Goal: Check status: Check status

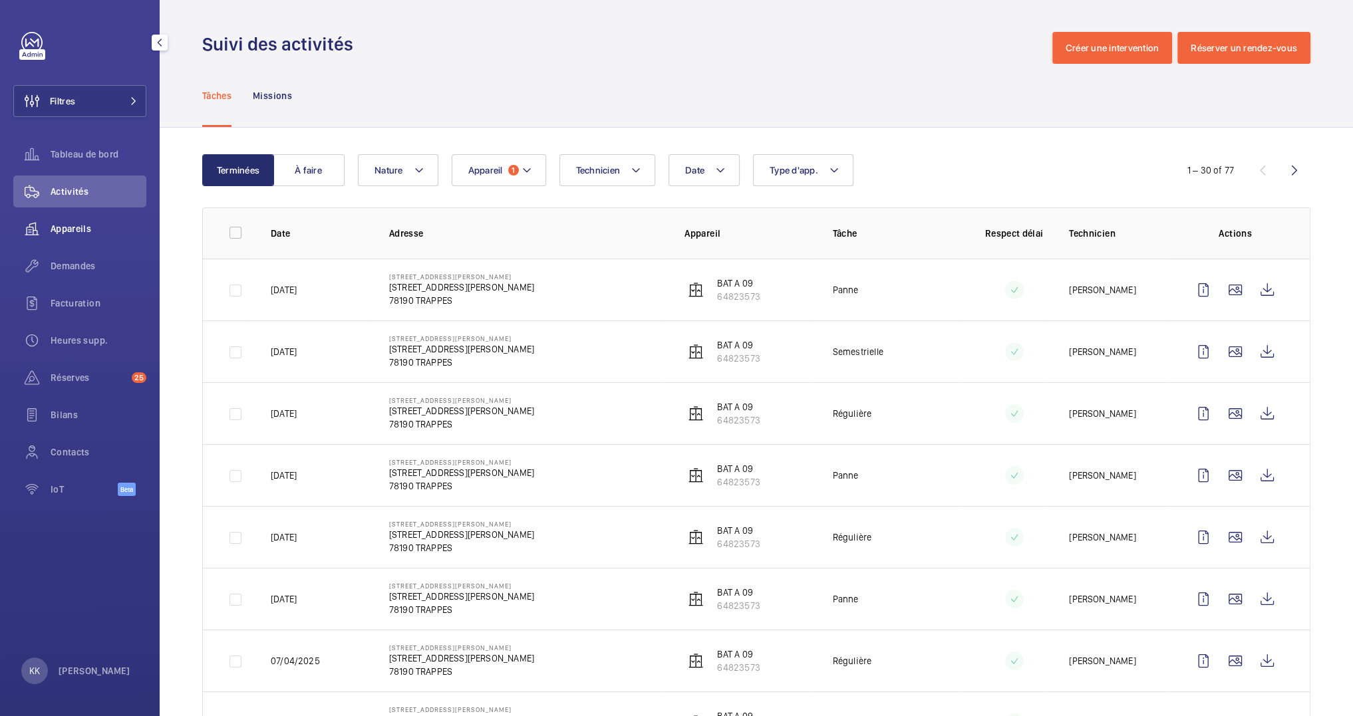
click at [69, 243] on div "Appareils" at bounding box center [79, 229] width 133 height 32
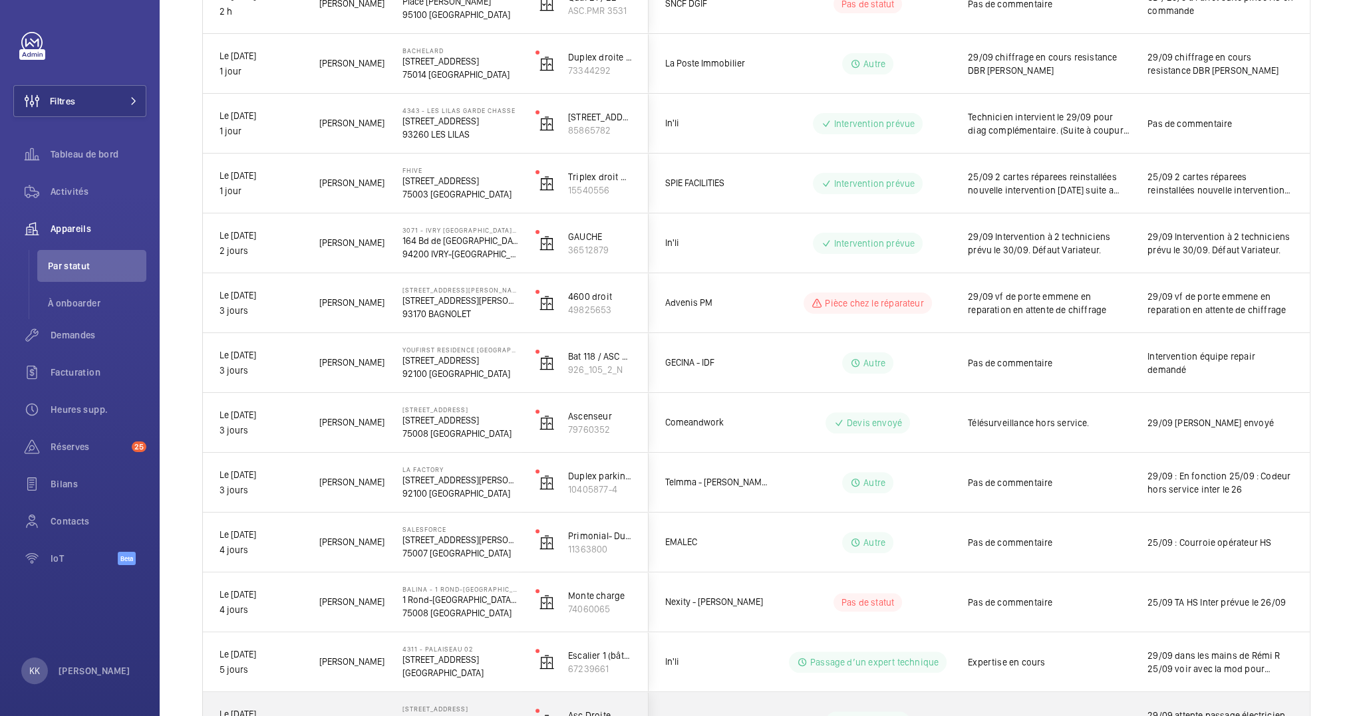
scroll to position [94, 0]
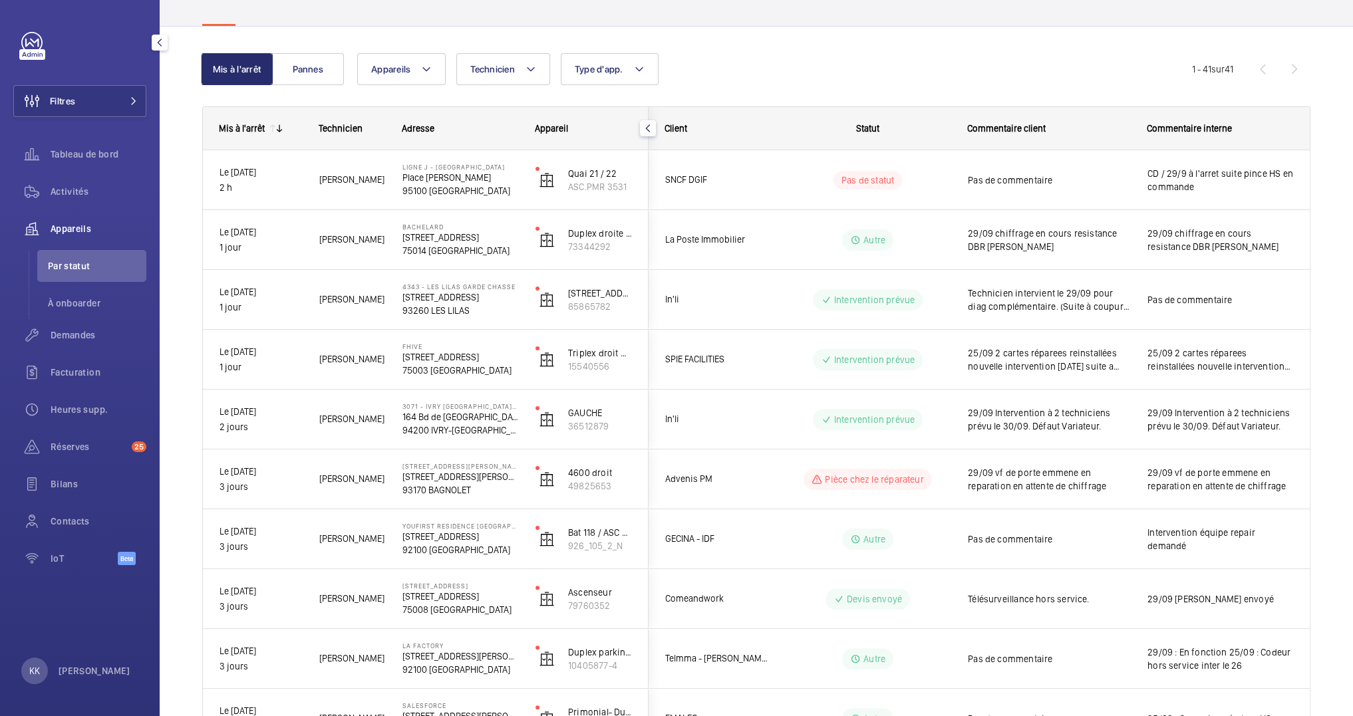
click at [121, 73] on div "Filtres Tableau de bord Activités Appareils Par statut À onboarder Demandes Fac…" at bounding box center [79, 306] width 133 height 548
click at [122, 92] on button "Filtres" at bounding box center [79, 101] width 133 height 32
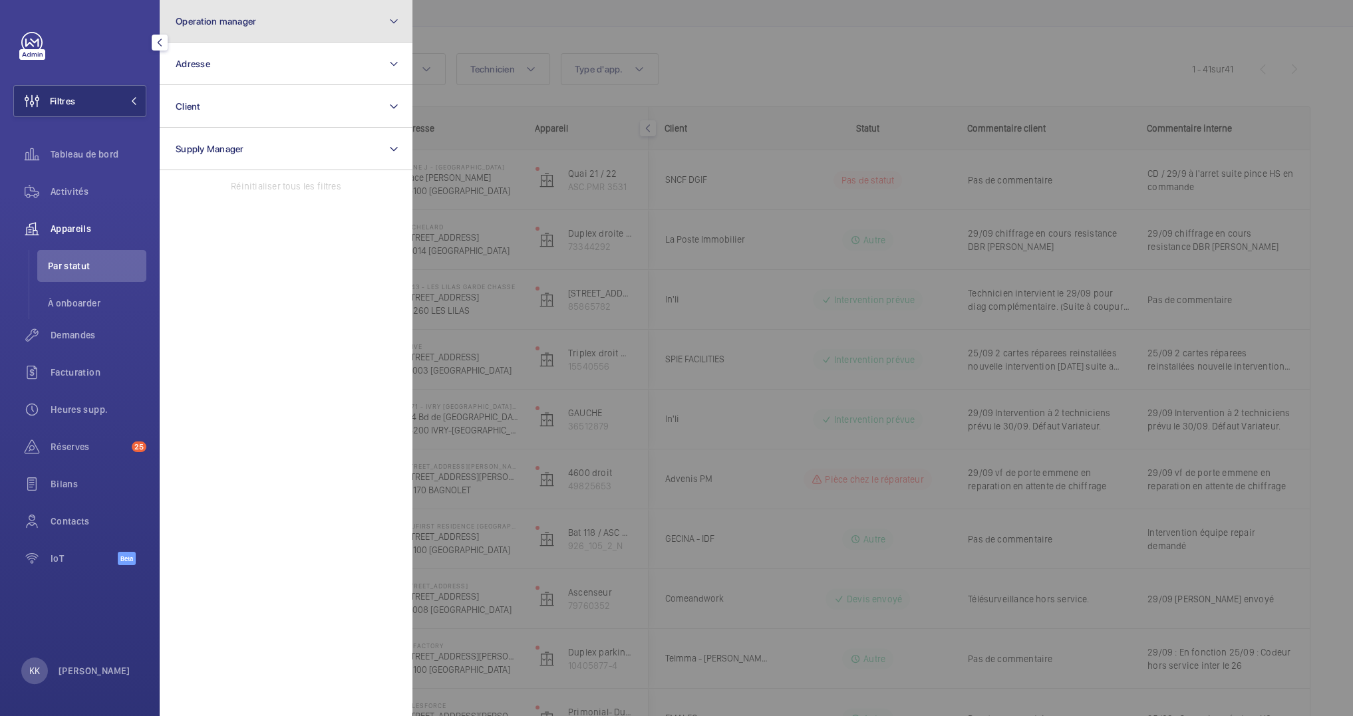
click at [254, 19] on span "Operation manager" at bounding box center [216, 21] width 80 height 11
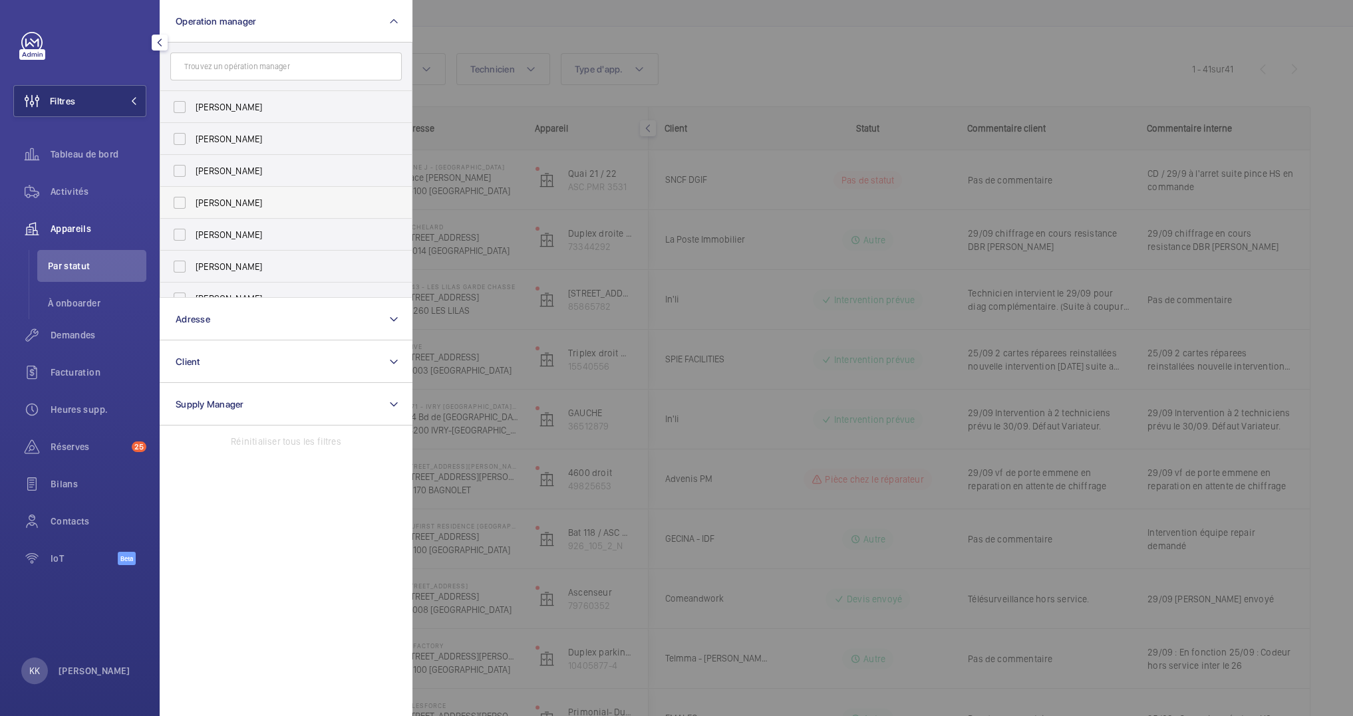
click at [219, 198] on span "[PERSON_NAME]" at bounding box center [287, 202] width 183 height 13
click at [193, 198] on input "[PERSON_NAME]" at bounding box center [179, 203] width 27 height 27
checkbox input "true"
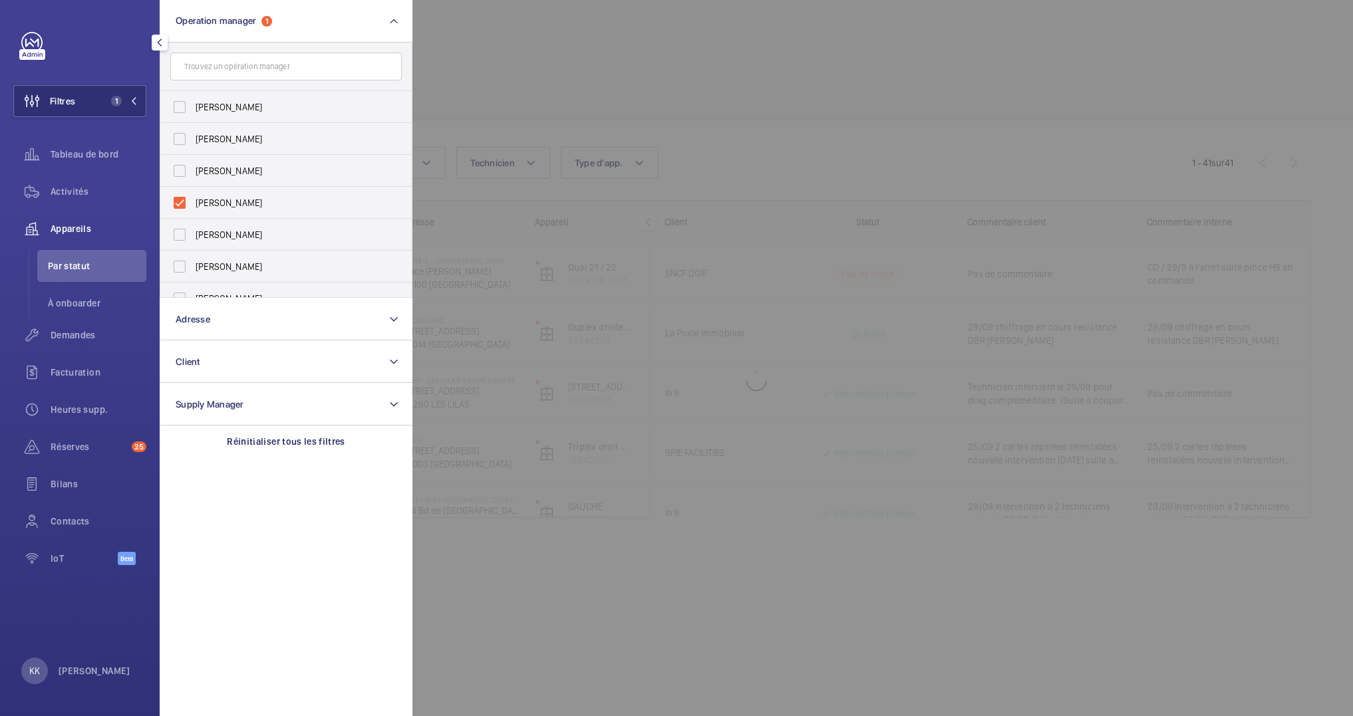
click at [708, 326] on div at bounding box center [1088, 358] width 1353 height 716
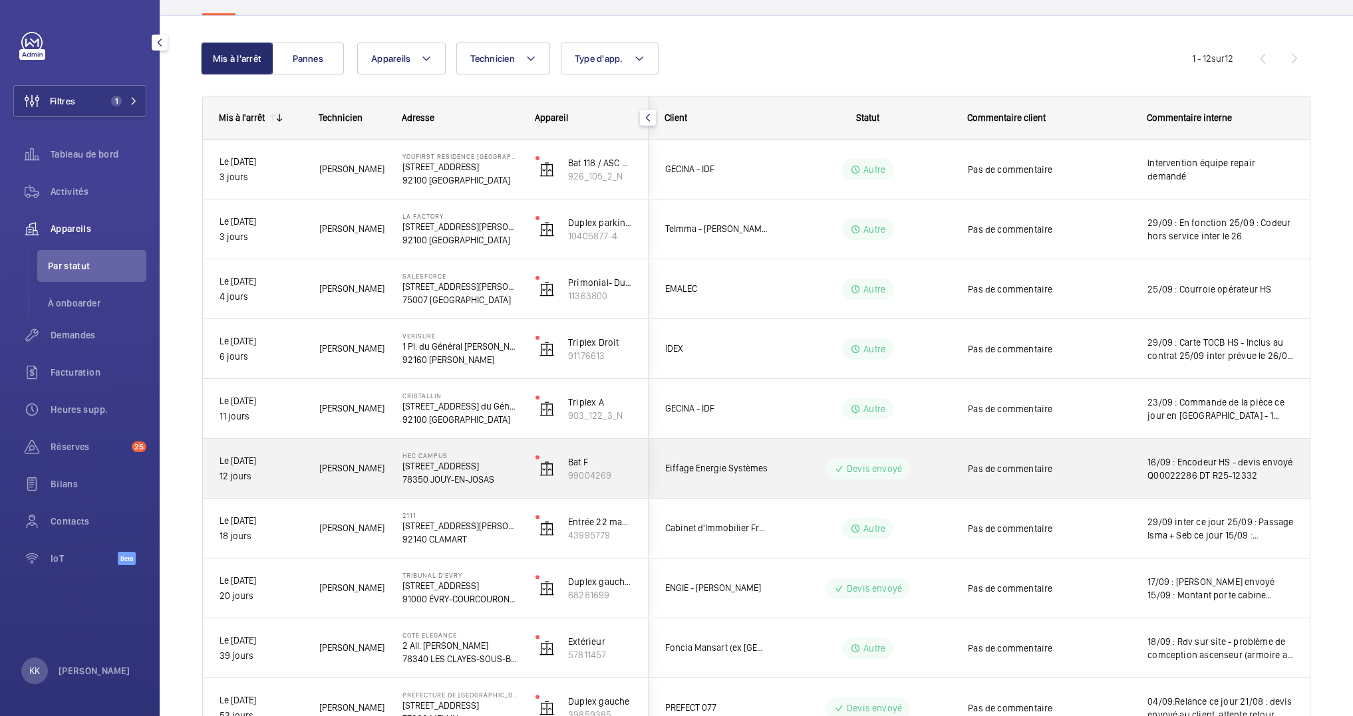
scroll to position [101, 0]
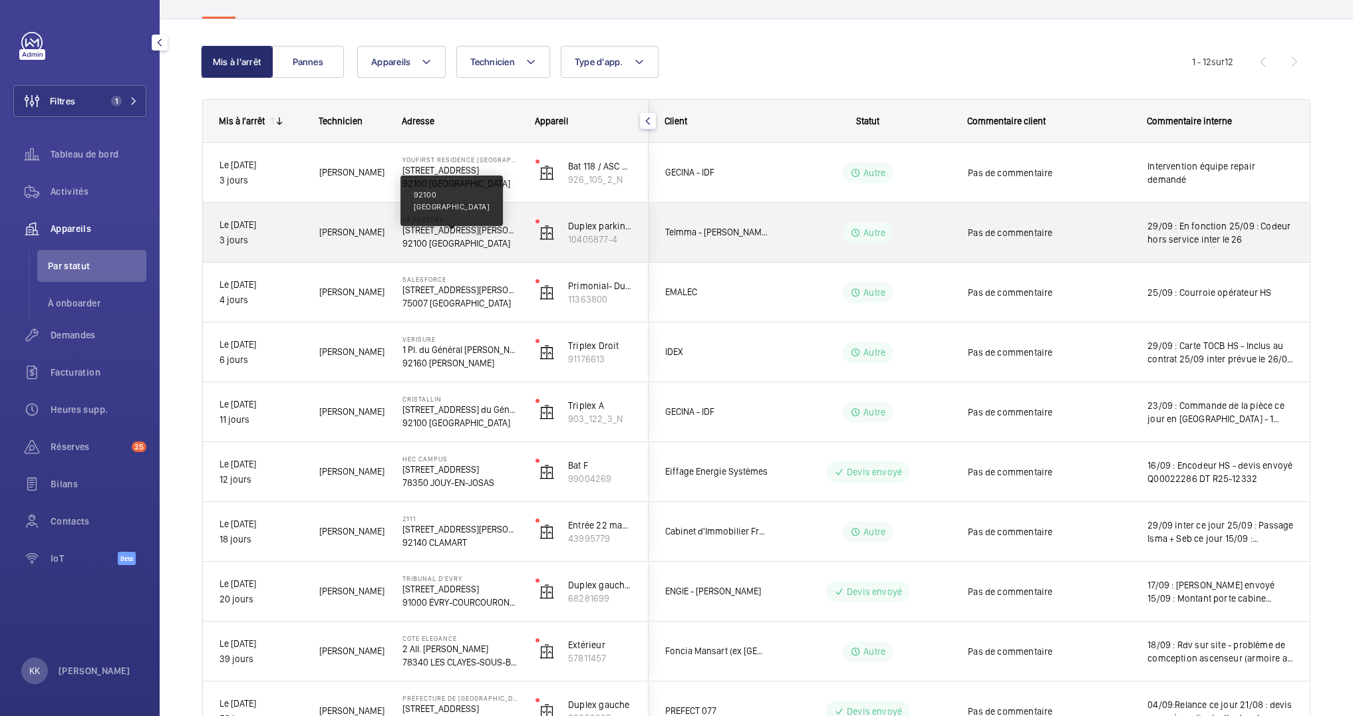
click at [440, 242] on p "92100 [GEOGRAPHIC_DATA]" at bounding box center [460, 243] width 116 height 13
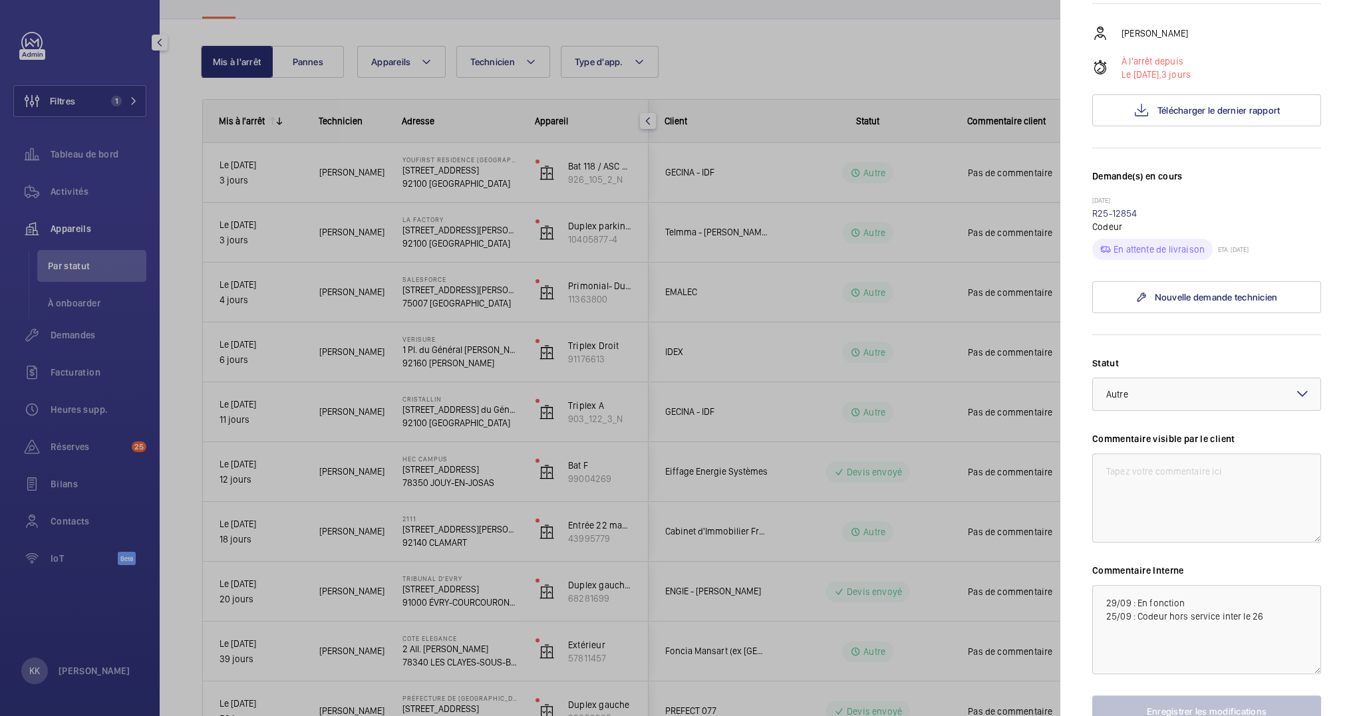
scroll to position [267, 0]
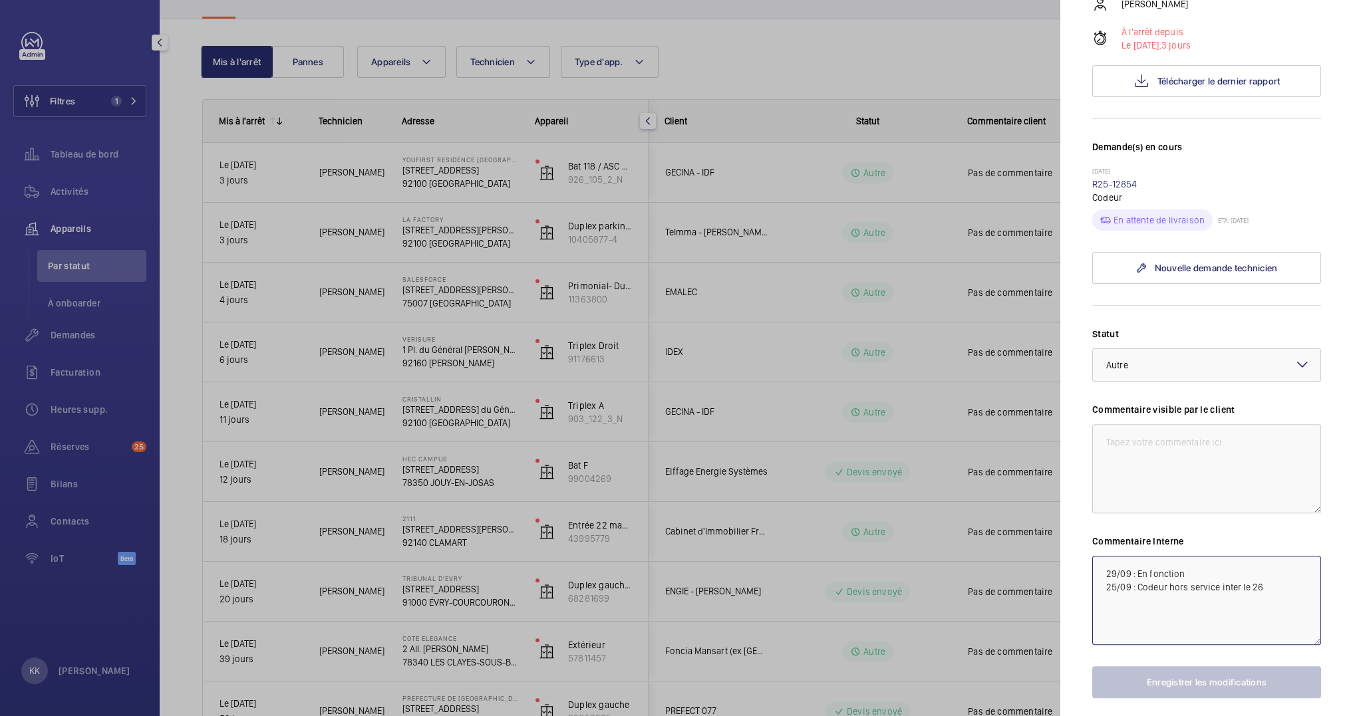
click at [1176, 619] on textarea "29/09 : En fonction 25/09 : Codeur hors service inter le 26" at bounding box center [1206, 600] width 229 height 89
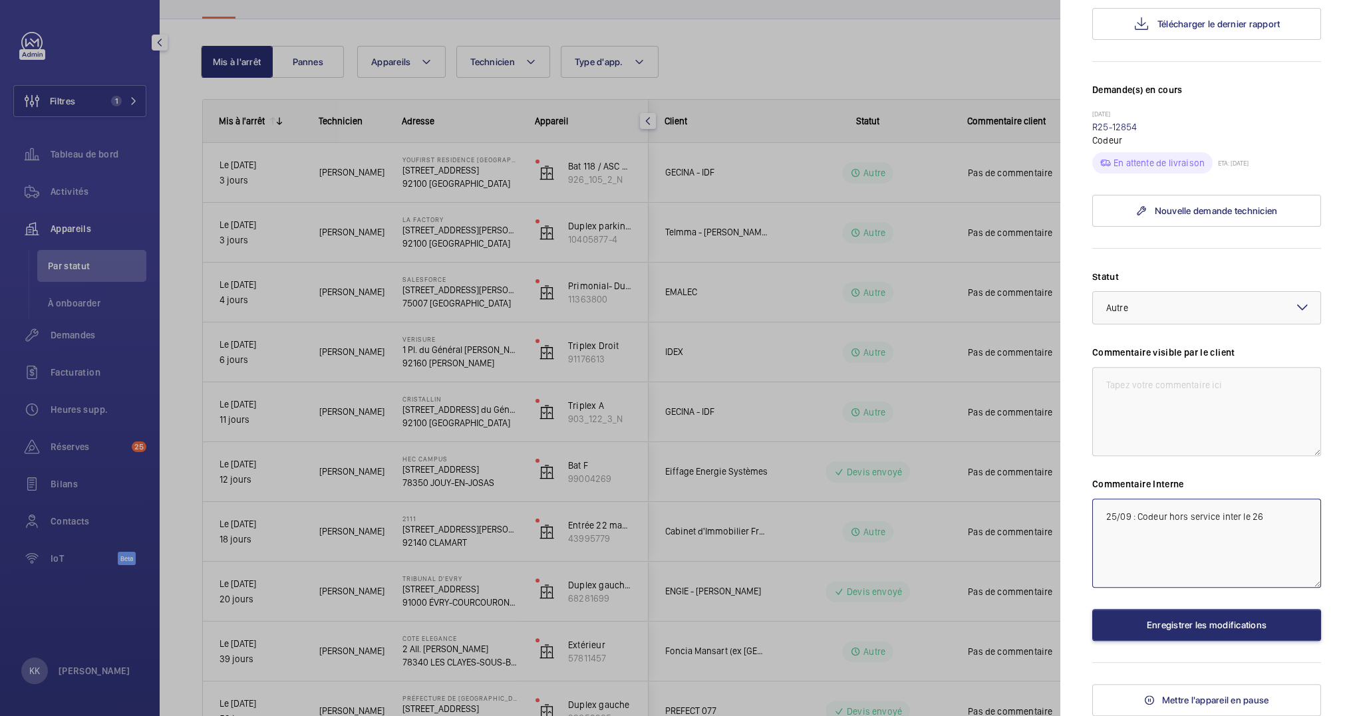
scroll to position [356, 0]
type textarea "25/09 : Codeur hors service inter le 26"
click at [1130, 658] on div "Appareil à l'arrêt [GEOGRAPHIC_DATA][STREET_ADDRESS][PERSON_NAME] - [PERSON_NAM…" at bounding box center [1206, 211] width 229 height 1009
click at [1130, 641] on button "Enregistrer les modifications" at bounding box center [1206, 625] width 229 height 32
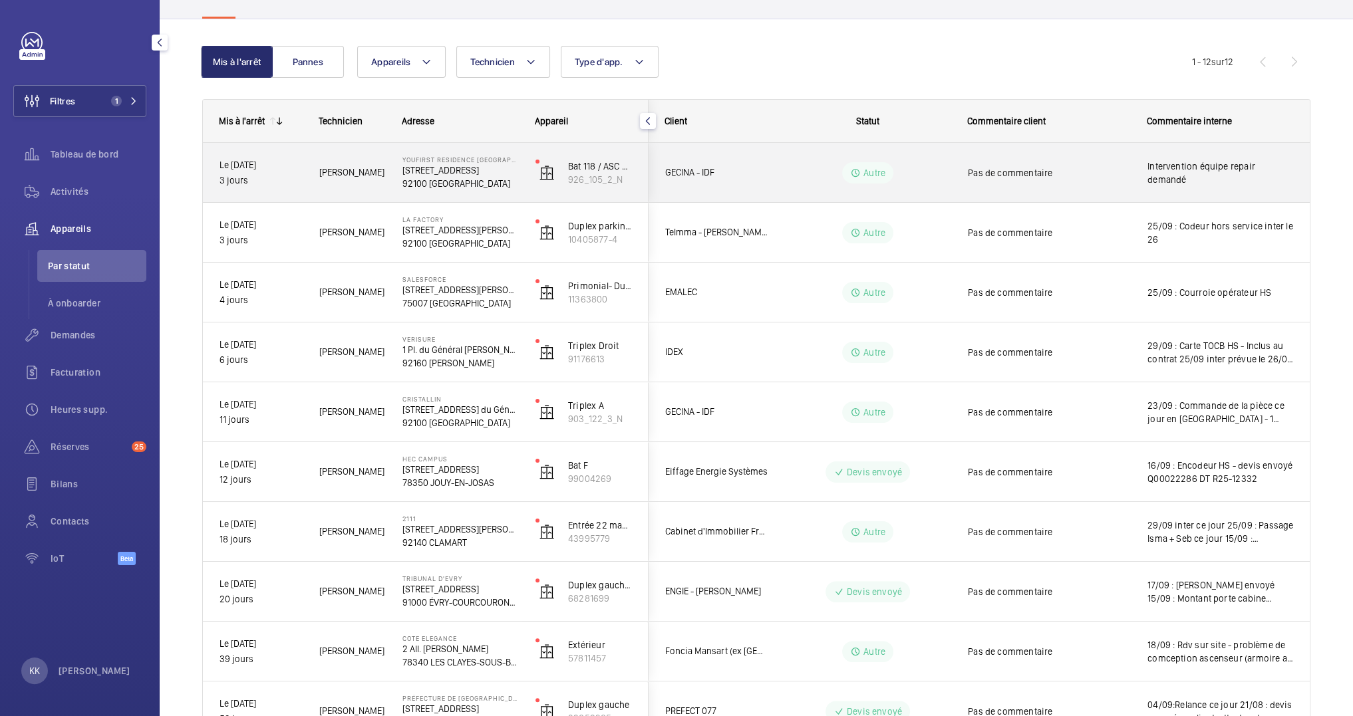
click at [1170, 161] on div "Intervention équipe repair demandé" at bounding box center [1220, 173] width 146 height 31
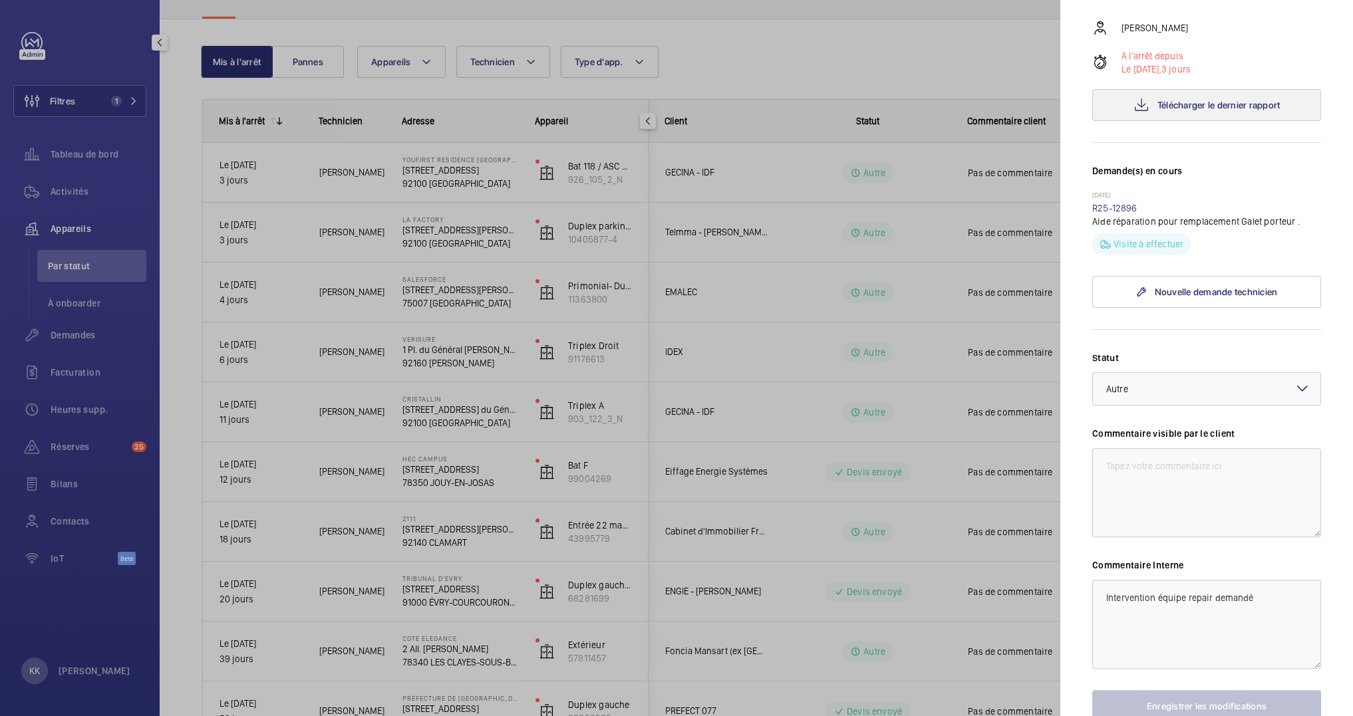
scroll to position [241, 0]
click at [1256, 124] on button "Télécharger le dernier rapport" at bounding box center [1206, 108] width 229 height 32
click at [950, 55] on div at bounding box center [676, 358] width 1353 height 716
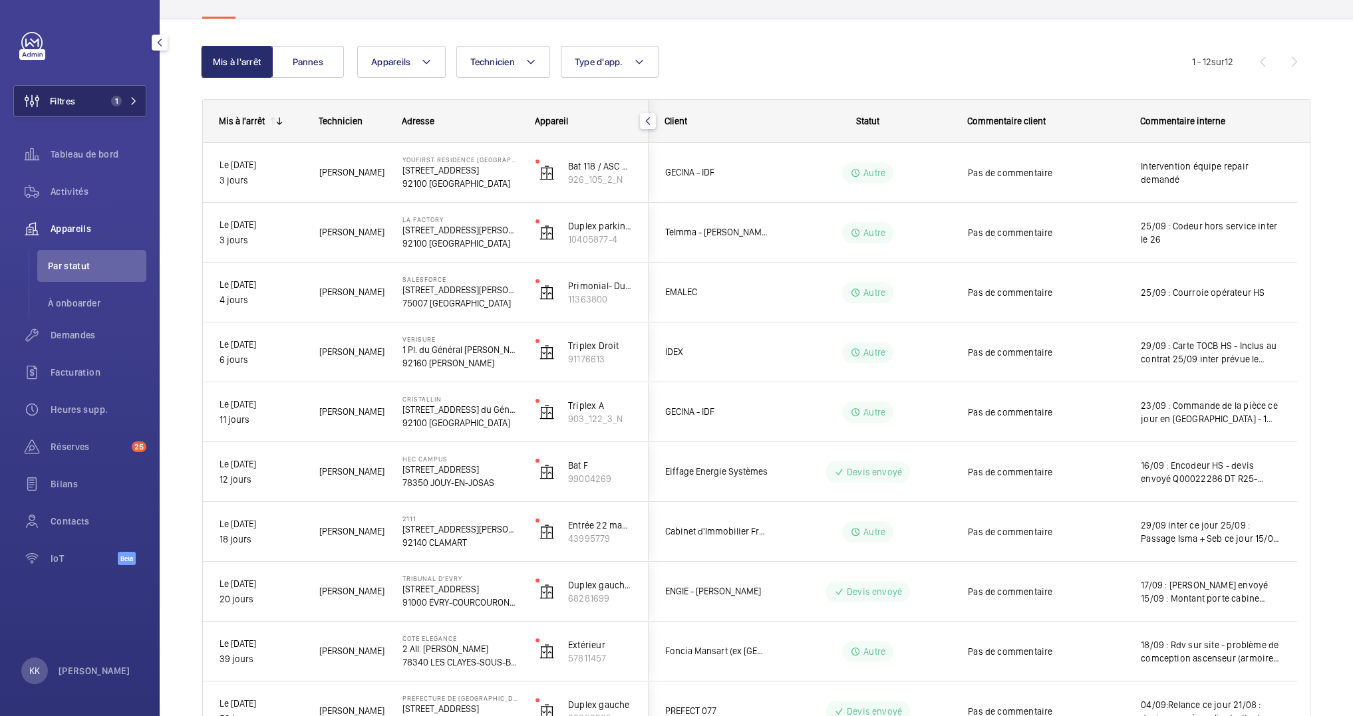
click at [118, 104] on span "1" at bounding box center [116, 101] width 11 height 11
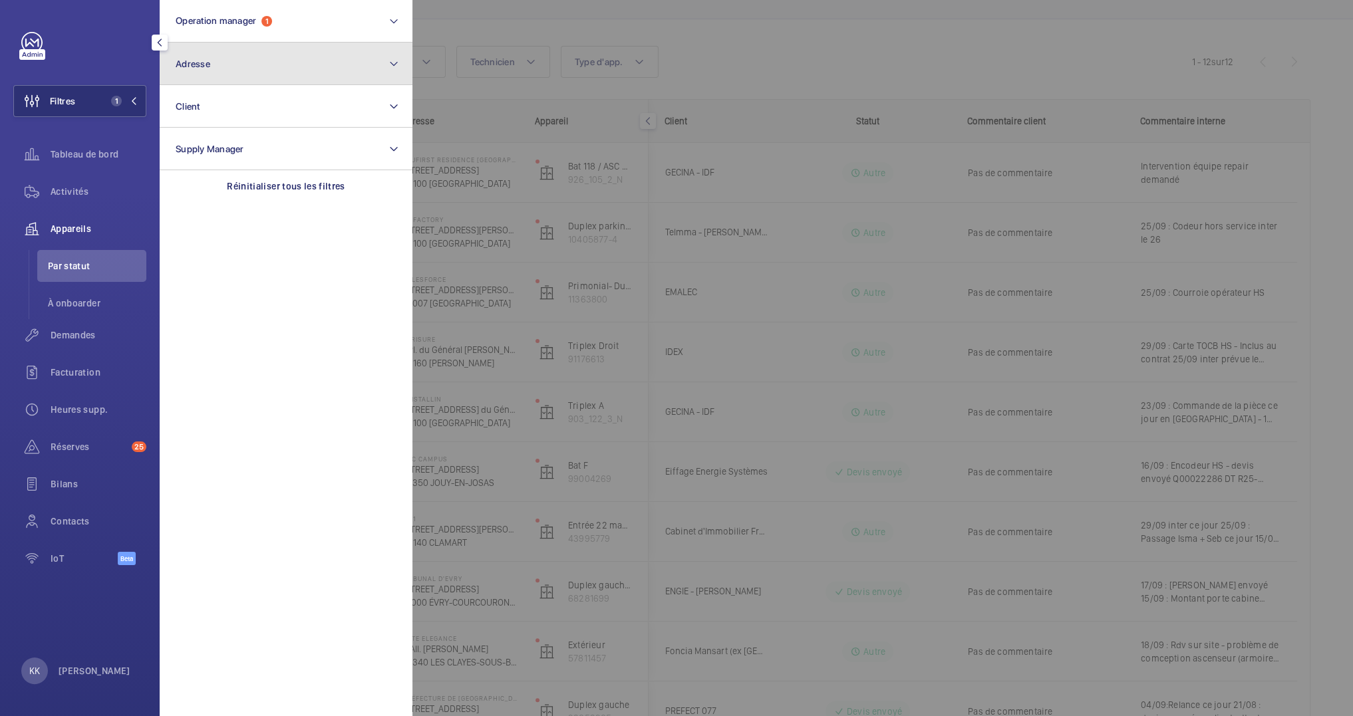
click at [194, 72] on button "Adresse" at bounding box center [286, 64] width 253 height 43
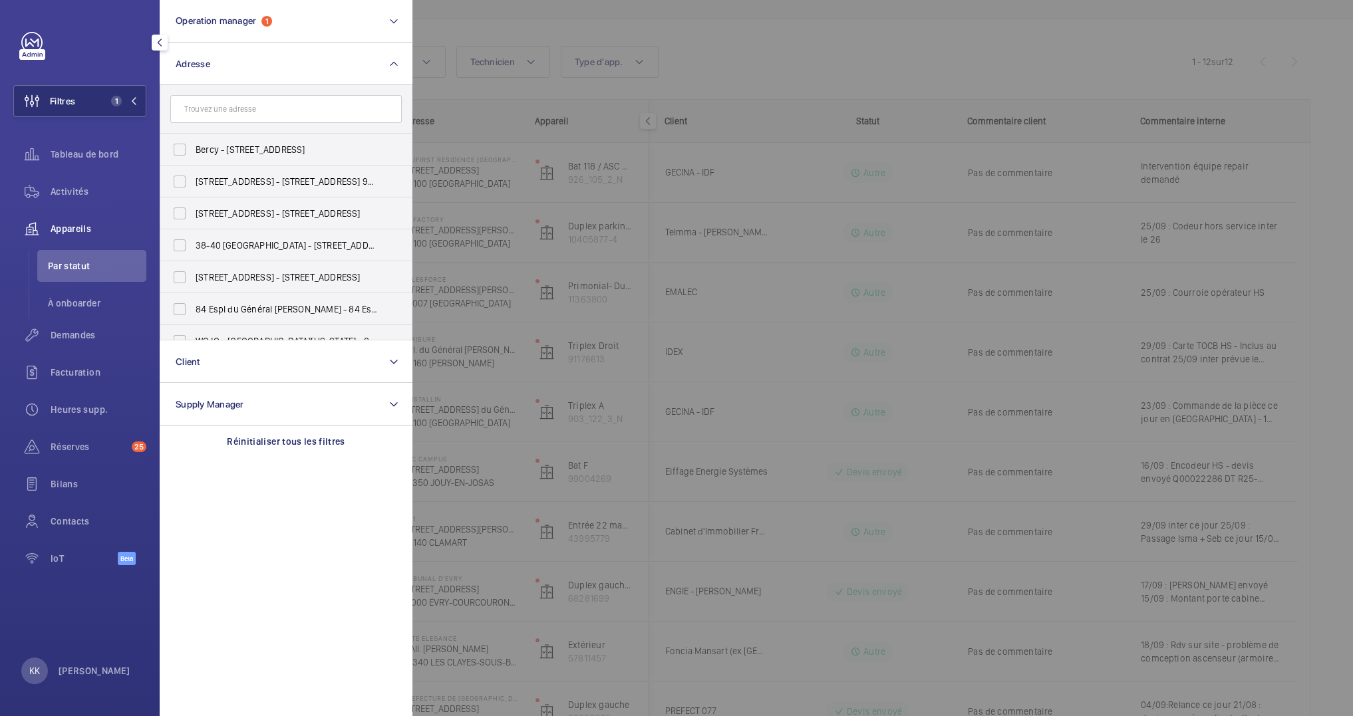
click at [213, 116] on input "text" at bounding box center [285, 109] width 231 height 28
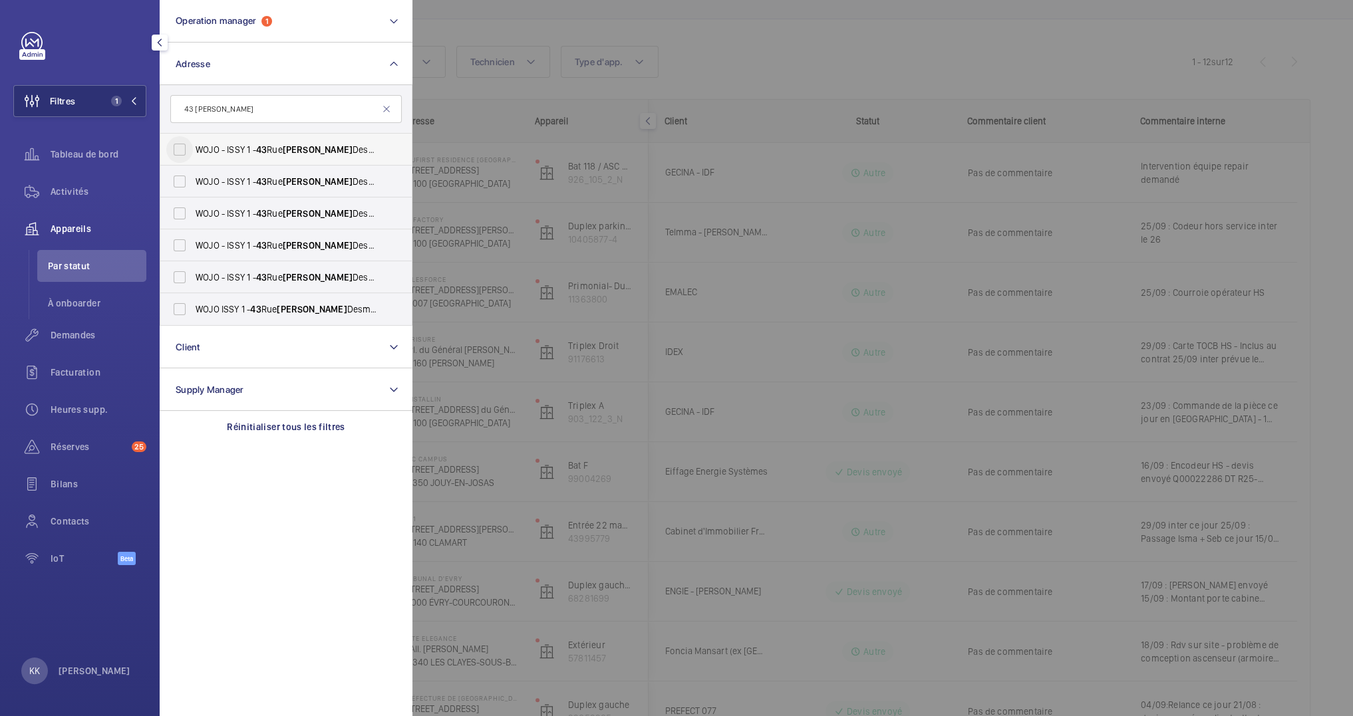
type input "43 [PERSON_NAME]"
click at [182, 145] on input "WOJO - ISSY [STREET_ADDRESS][PERSON_NAME]" at bounding box center [179, 149] width 27 height 27
checkbox input "true"
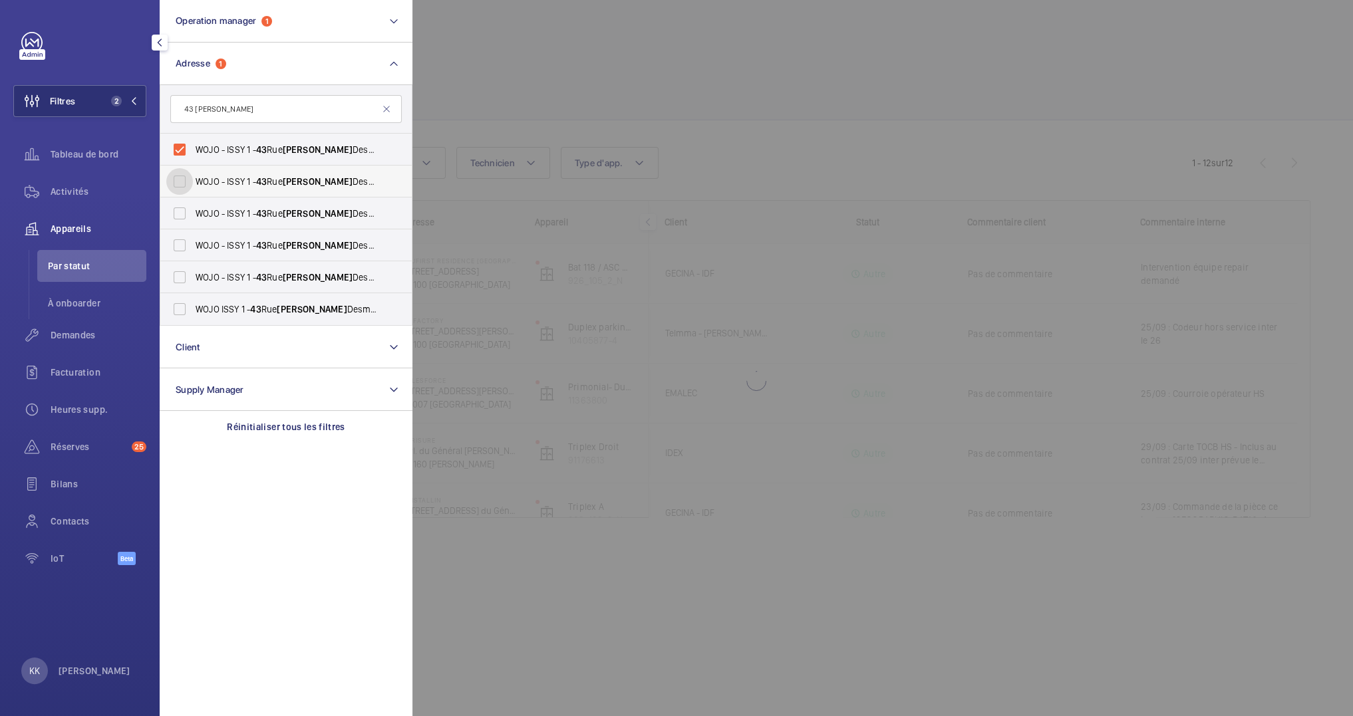
click at [180, 173] on input "WOJO - ISSY [STREET_ADDRESS][PERSON_NAME]" at bounding box center [179, 181] width 27 height 27
checkbox input "true"
drag, startPoint x: 186, startPoint y: 199, endPoint x: 170, endPoint y: 230, distance: 34.5
click at [186, 200] on input "WOJO - ISSY [STREET_ADDRESS][PERSON_NAME]" at bounding box center [179, 213] width 27 height 27
checkbox input "true"
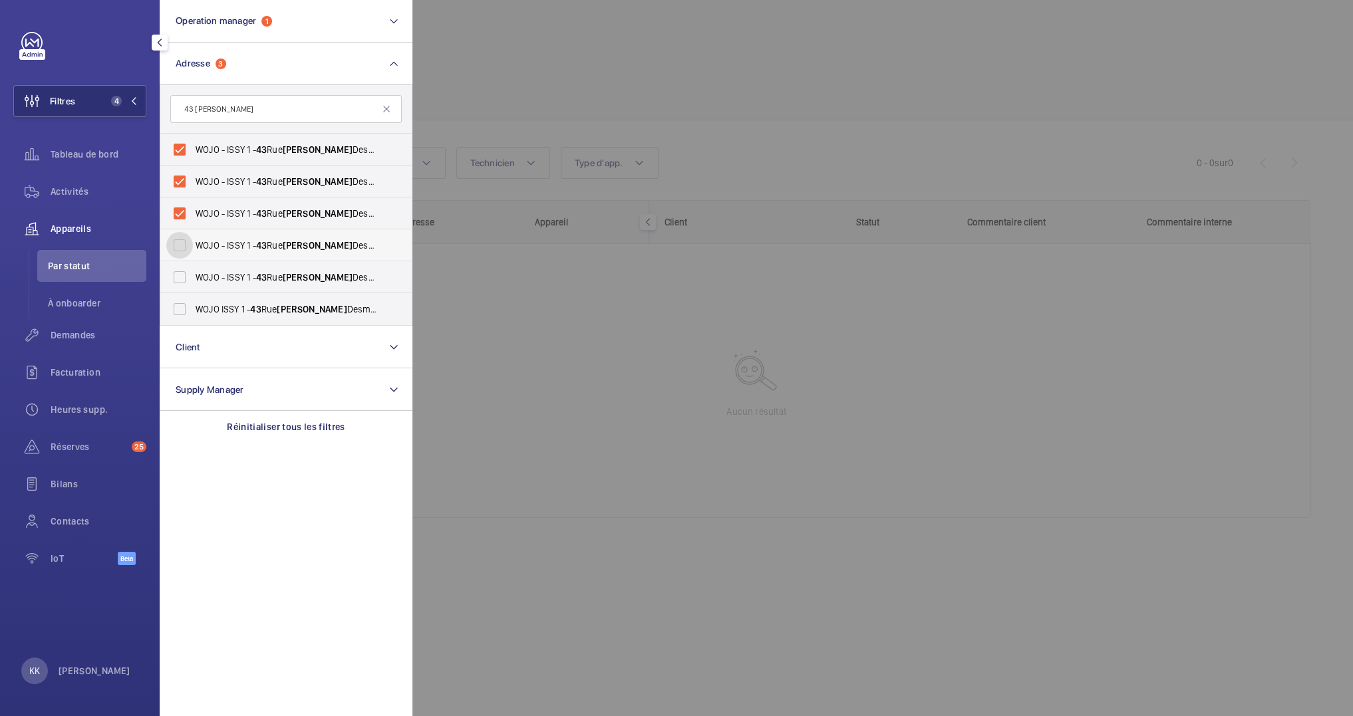
click at [177, 237] on input "WOJO - ISSY [STREET_ADDRESS][PERSON_NAME]" at bounding box center [179, 245] width 27 height 27
checkbox input "true"
drag, startPoint x: 178, startPoint y: 281, endPoint x: 181, endPoint y: 291, distance: 10.5
click at [178, 281] on input "WOJO - ISSY [STREET_ADDRESS][PERSON_NAME]" at bounding box center [179, 277] width 27 height 27
checkbox input "true"
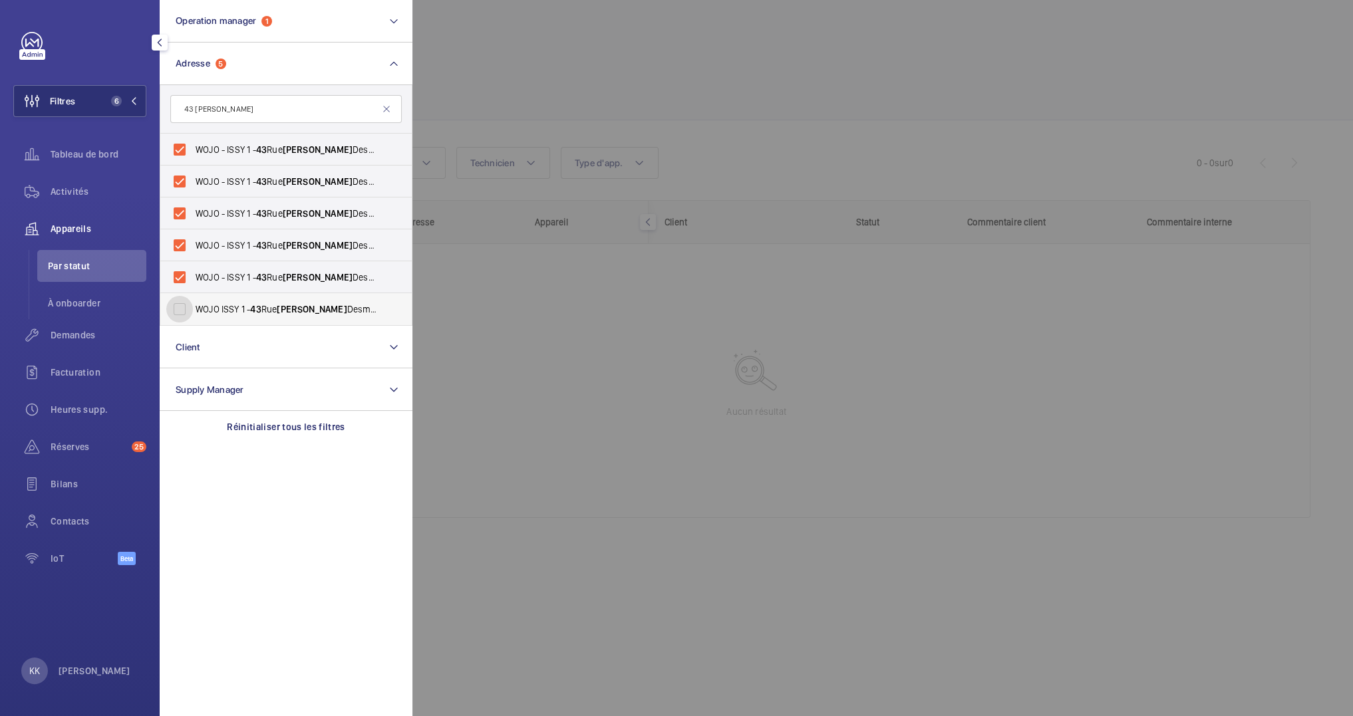
click at [184, 307] on input "[PERSON_NAME] [STREET_ADDRESS][PERSON_NAME]" at bounding box center [179, 309] width 27 height 27
checkbox input "true"
click at [590, 261] on div at bounding box center [1088, 358] width 1353 height 716
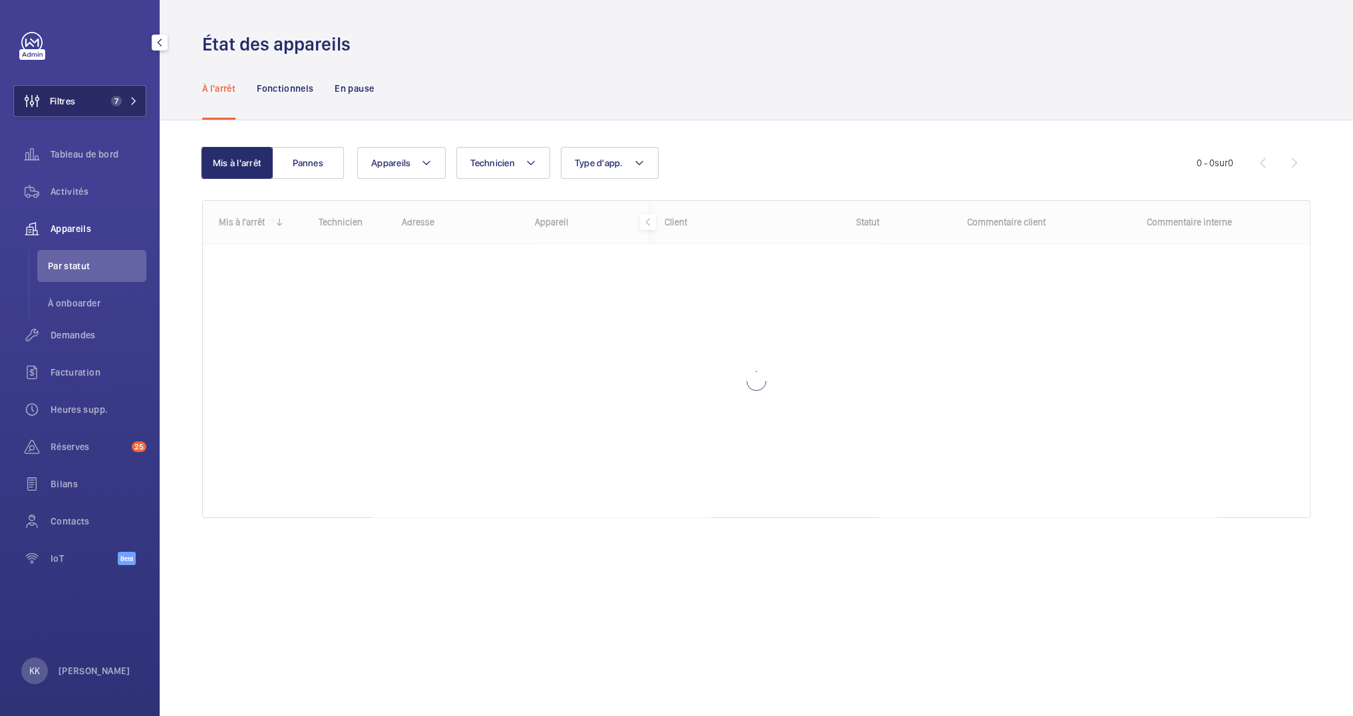
click at [103, 106] on button "Filtres 7" at bounding box center [79, 101] width 133 height 32
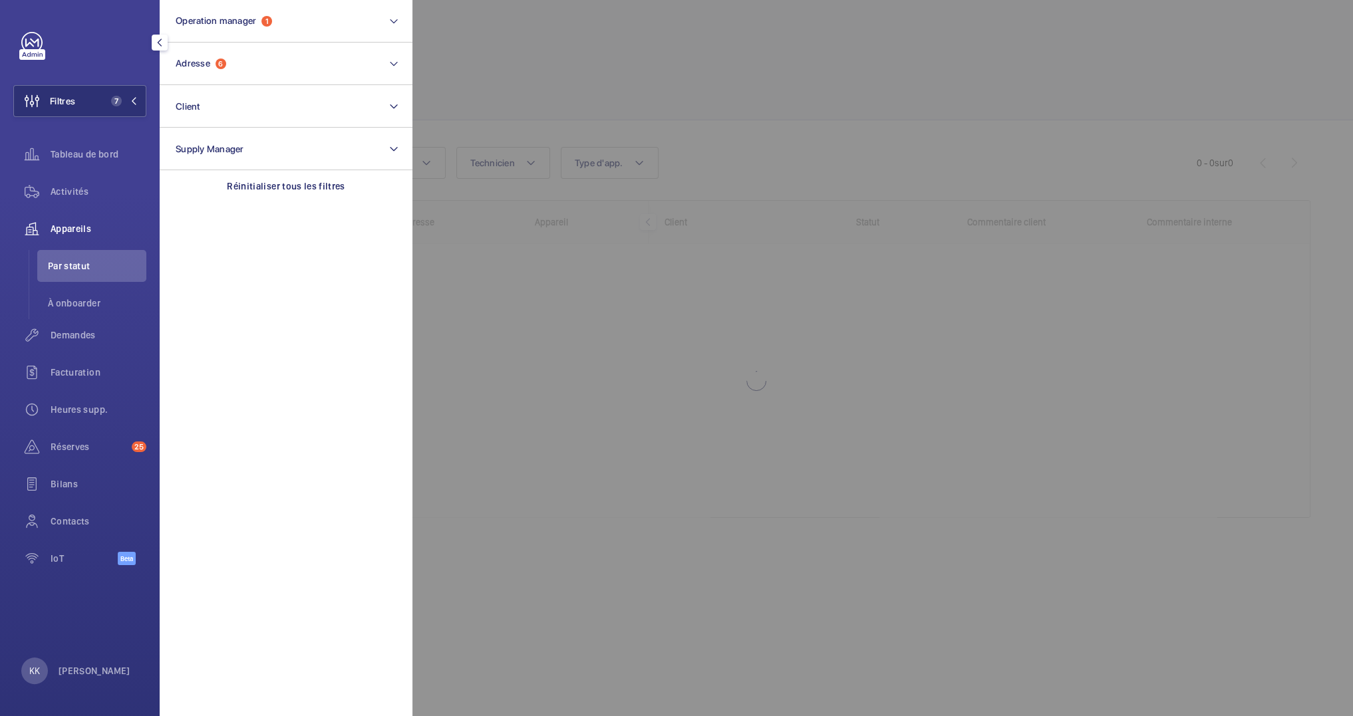
click at [559, 75] on div at bounding box center [1088, 358] width 1353 height 716
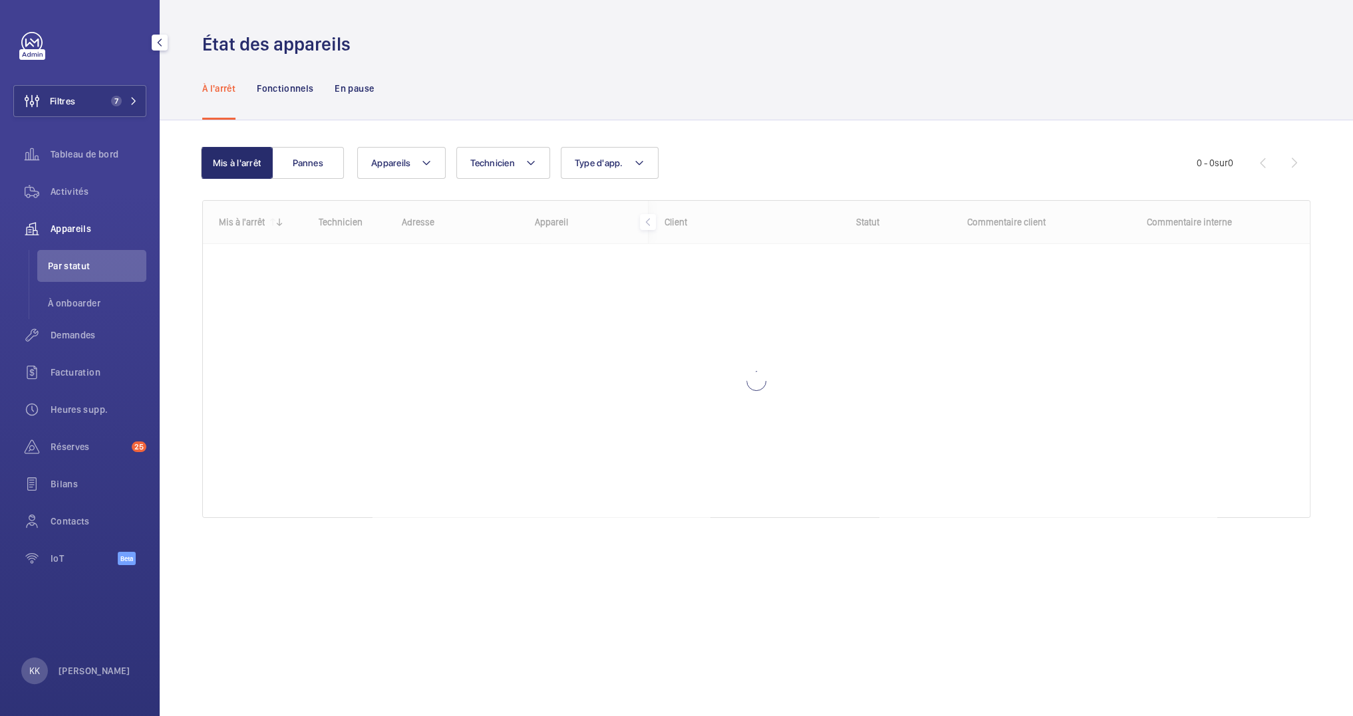
click at [187, 153] on div "Mis à l'arrêt Pannes Appareils Technicien Type d'app. Plus de filtres Réinitial…" at bounding box center [756, 350] width 1193 height 461
click at [52, 107] on span "Filtres" at bounding box center [62, 100] width 25 height 13
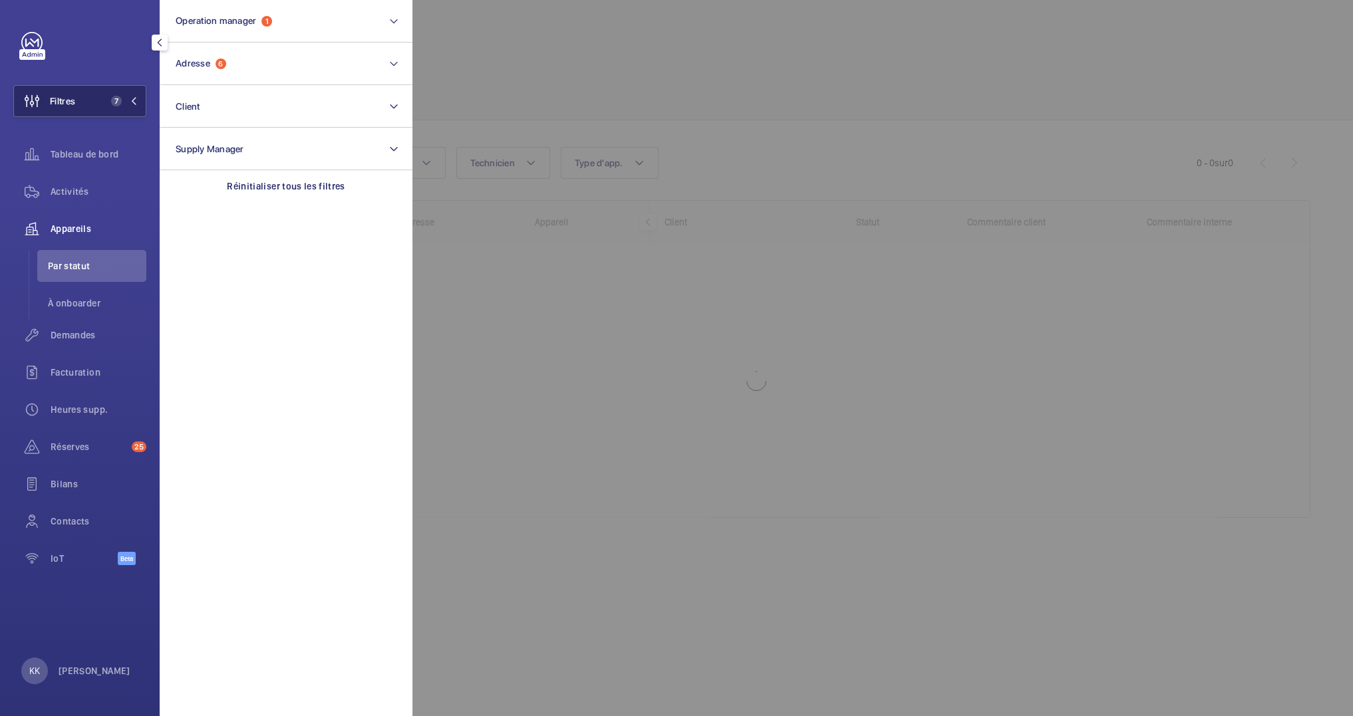
click at [52, 107] on span "Filtres" at bounding box center [62, 100] width 25 height 13
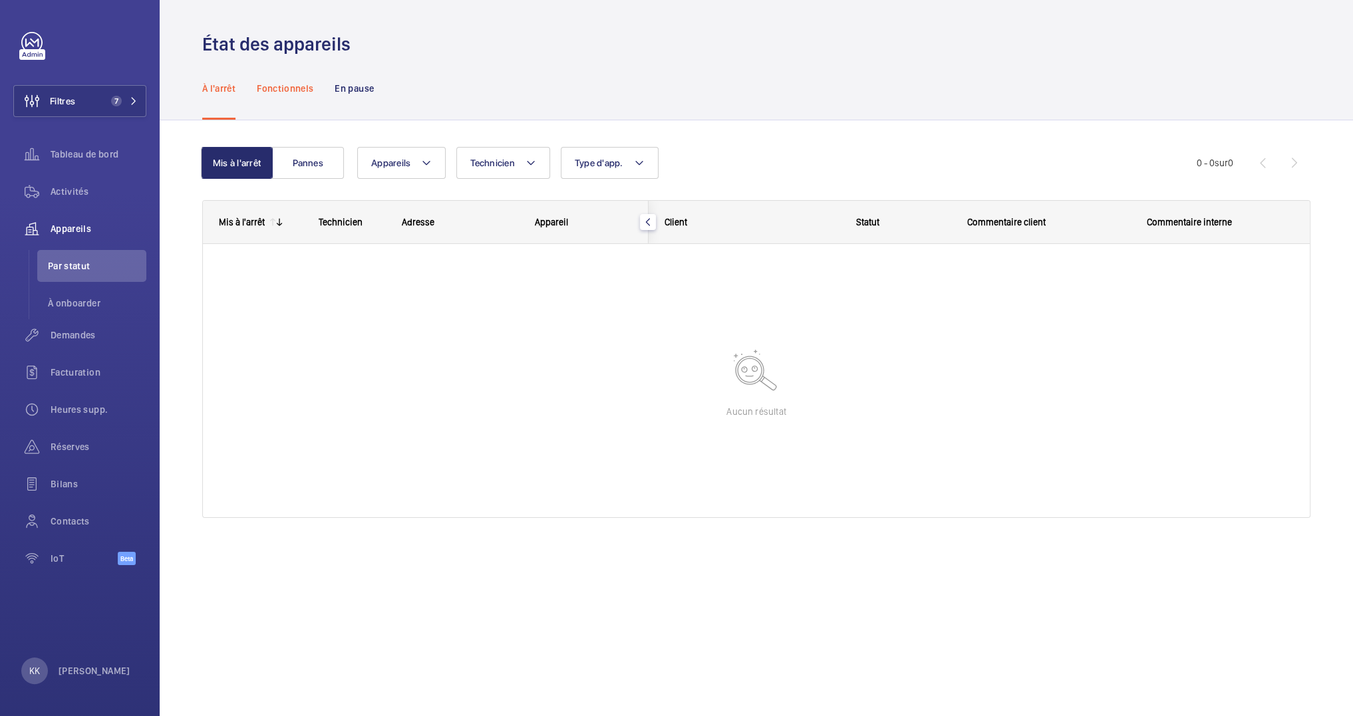
click at [297, 91] on p "Fonctionnels" at bounding box center [285, 88] width 57 height 13
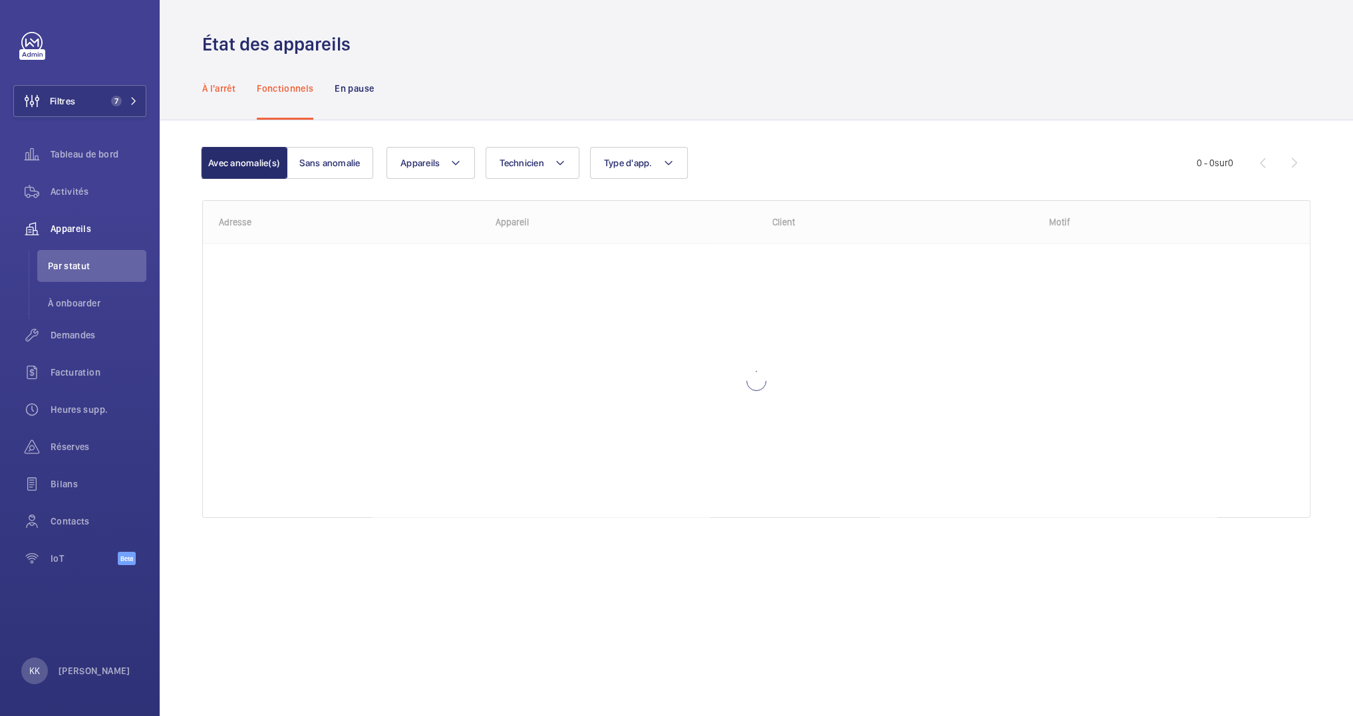
click at [235, 88] on nav "À l'arrêt Fonctionnels En pause" at bounding box center [288, 88] width 172 height 63
click at [113, 110] on button "Filtres 7" at bounding box center [79, 101] width 133 height 32
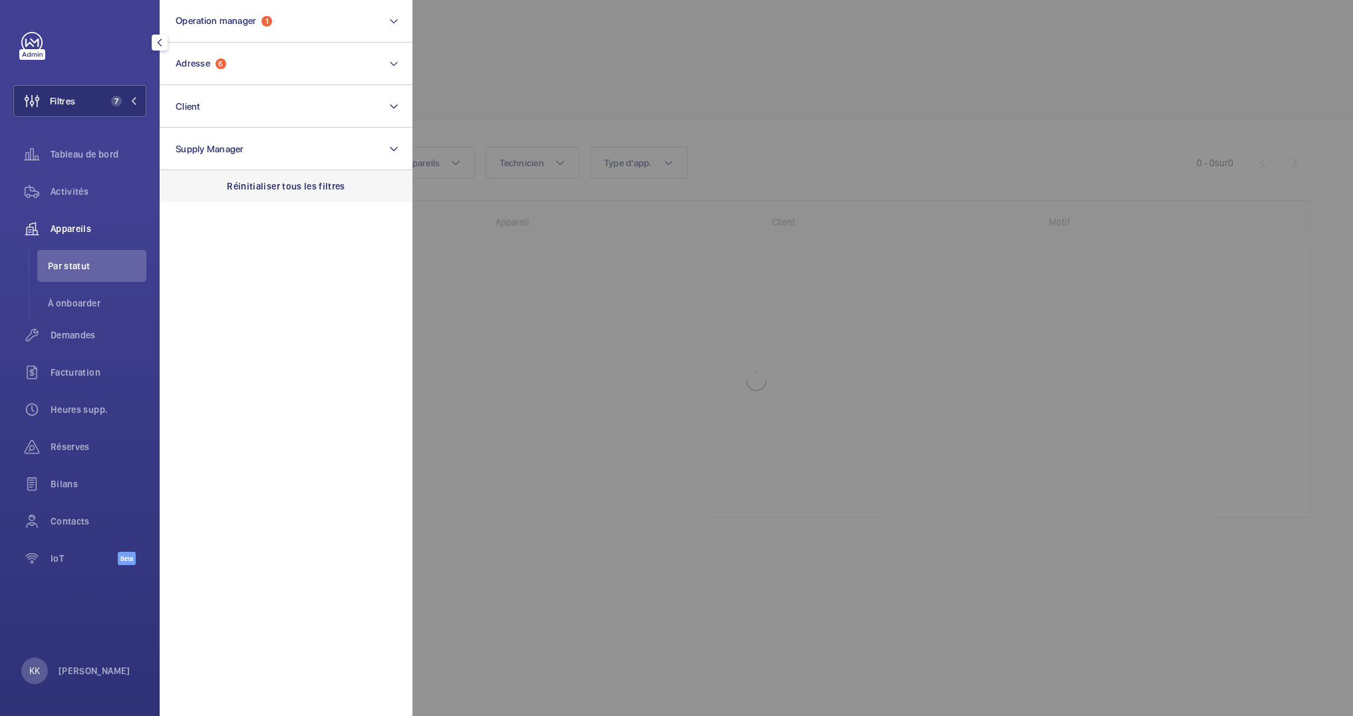
click at [285, 195] on div "Réinitialiser tous les filtres" at bounding box center [286, 186] width 253 height 32
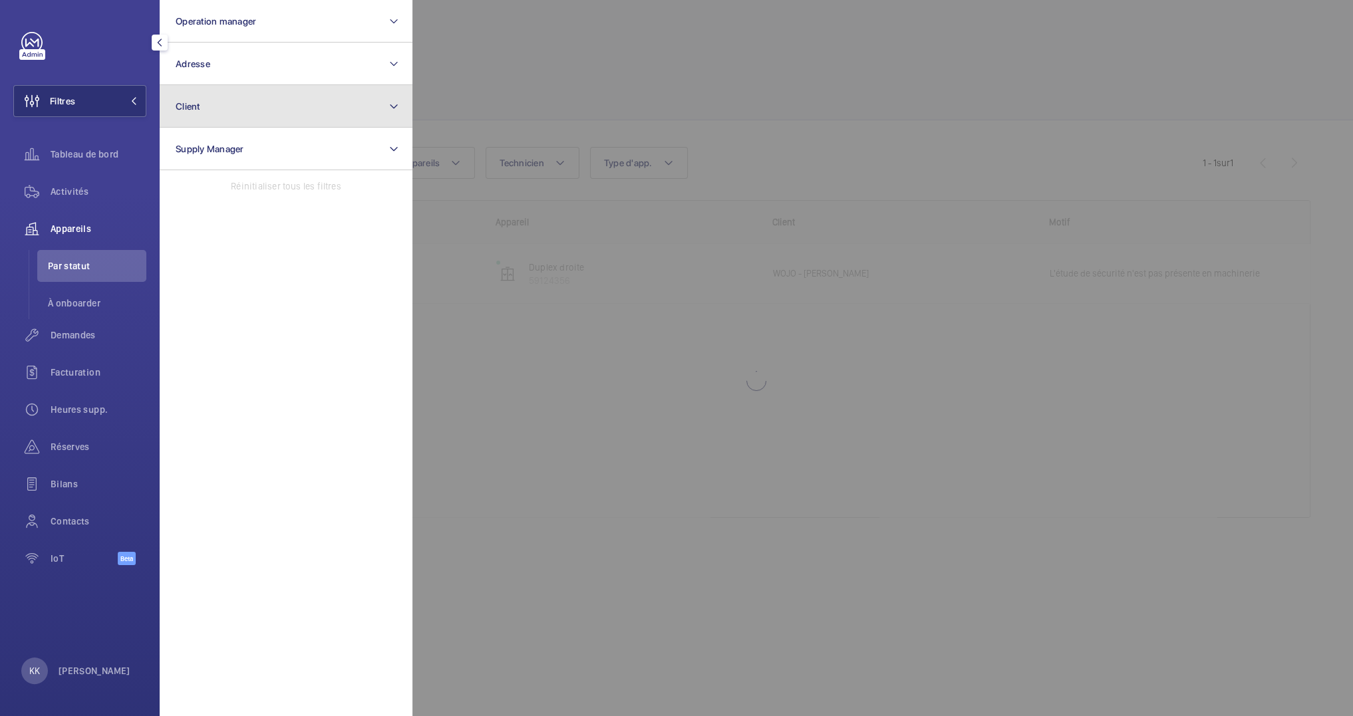
click at [225, 104] on button "Client" at bounding box center [286, 106] width 253 height 43
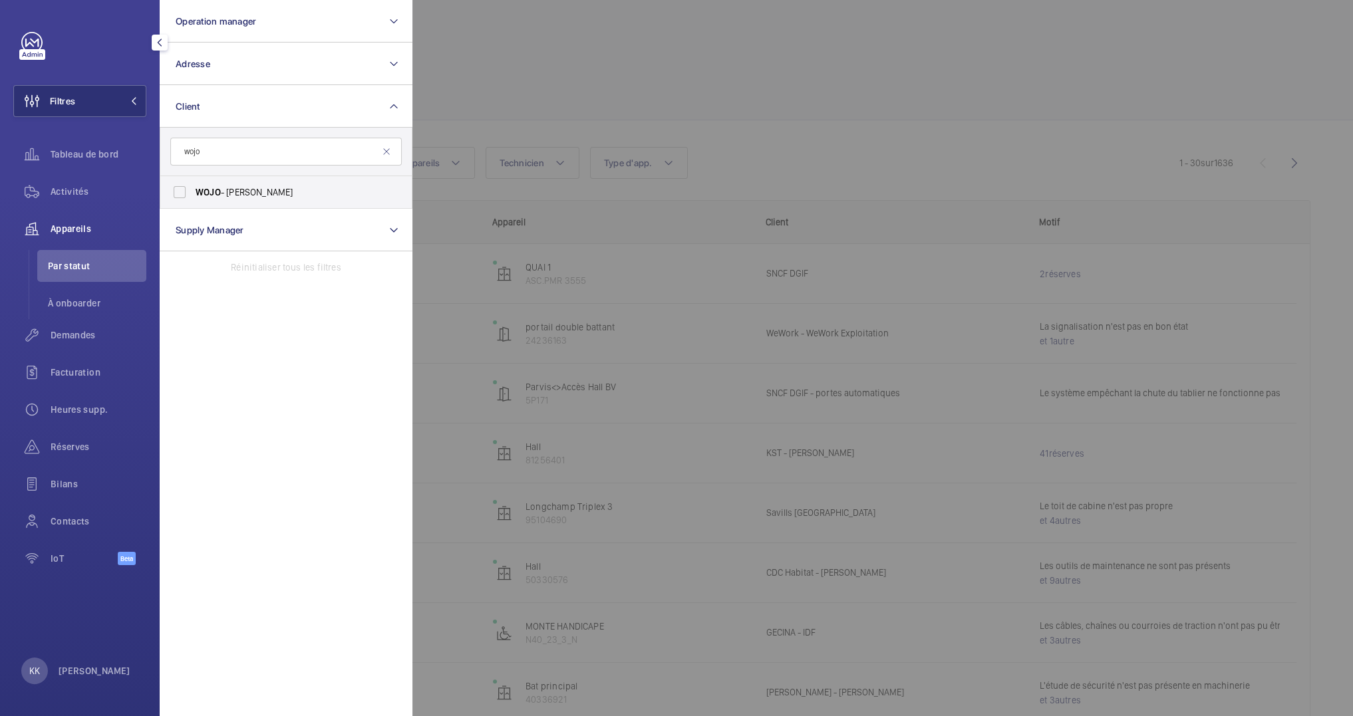
type input "wojo"
click at [303, 199] on label "WOJO - David CHENAIS" at bounding box center [275, 192] width 231 height 32
click at [193, 199] on input "WOJO - David CHENAIS" at bounding box center [179, 192] width 27 height 27
checkbox input "true"
click at [496, 107] on div at bounding box center [1088, 358] width 1353 height 716
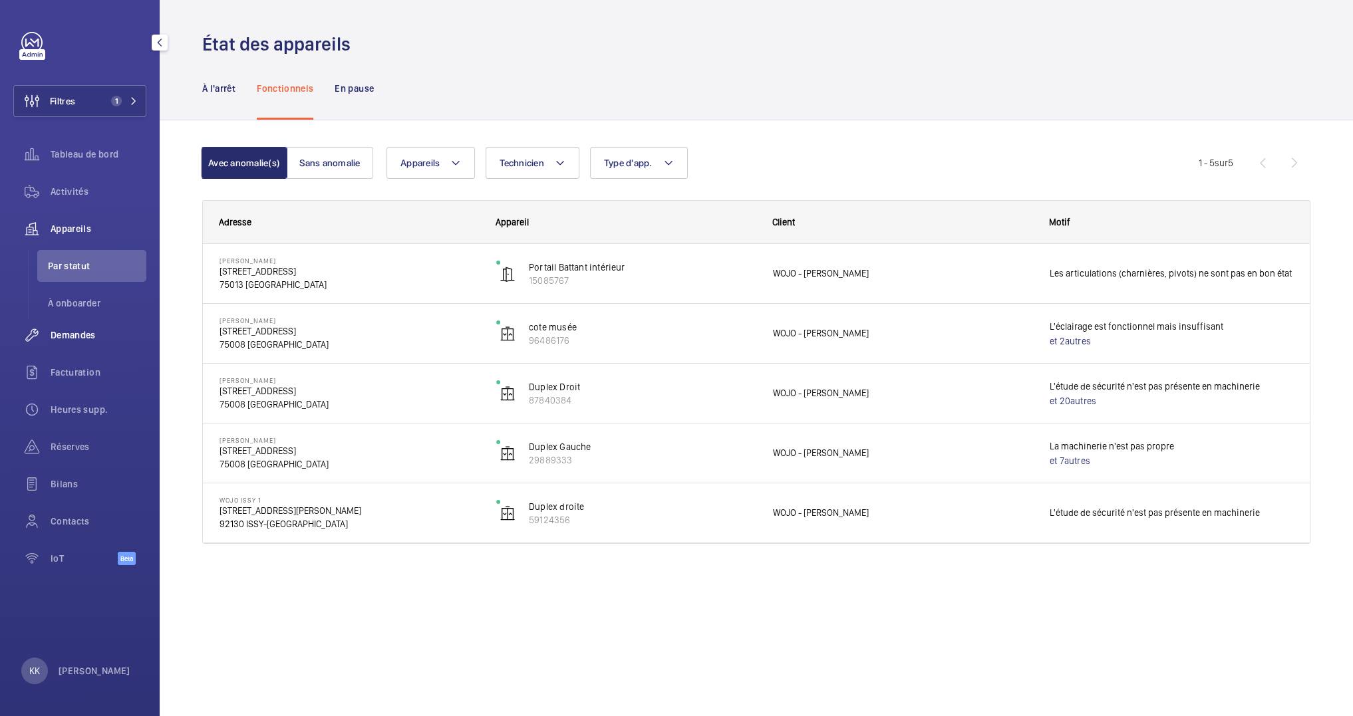
click at [81, 328] on span "Demandes" at bounding box center [99, 334] width 96 height 13
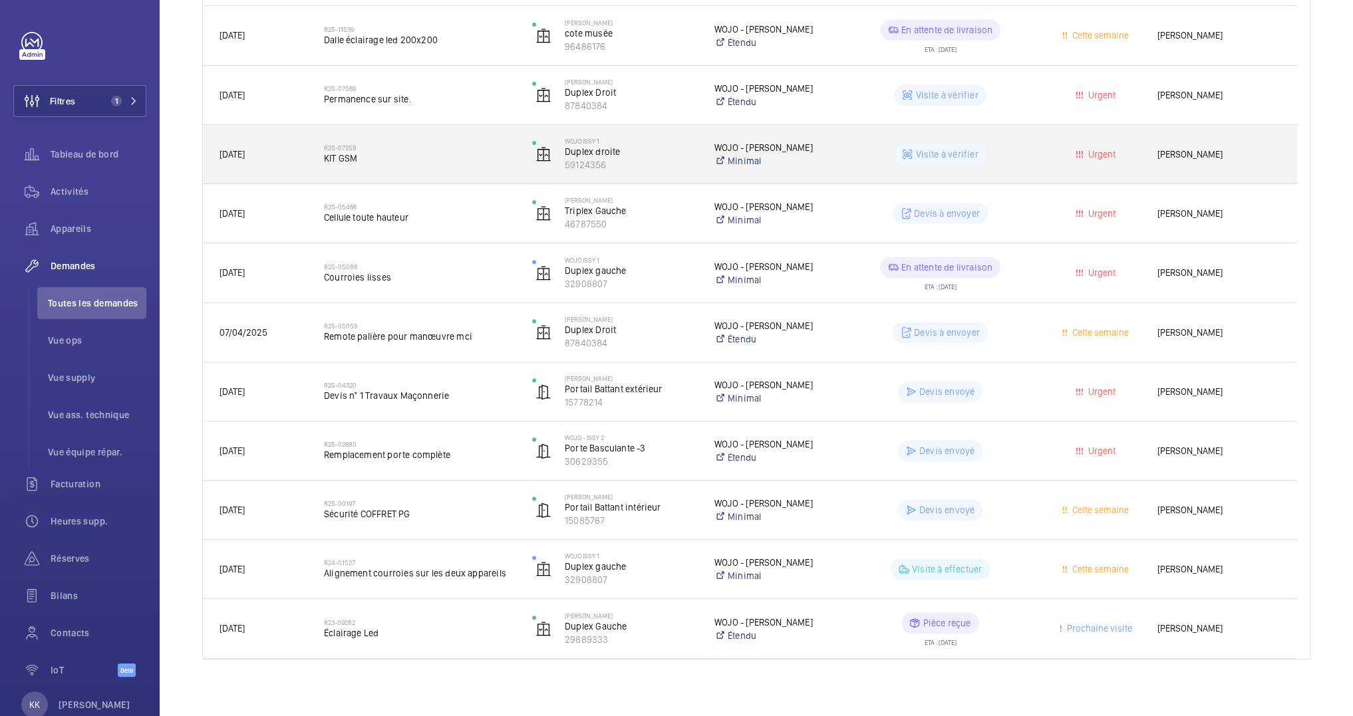
scroll to position [497, 0]
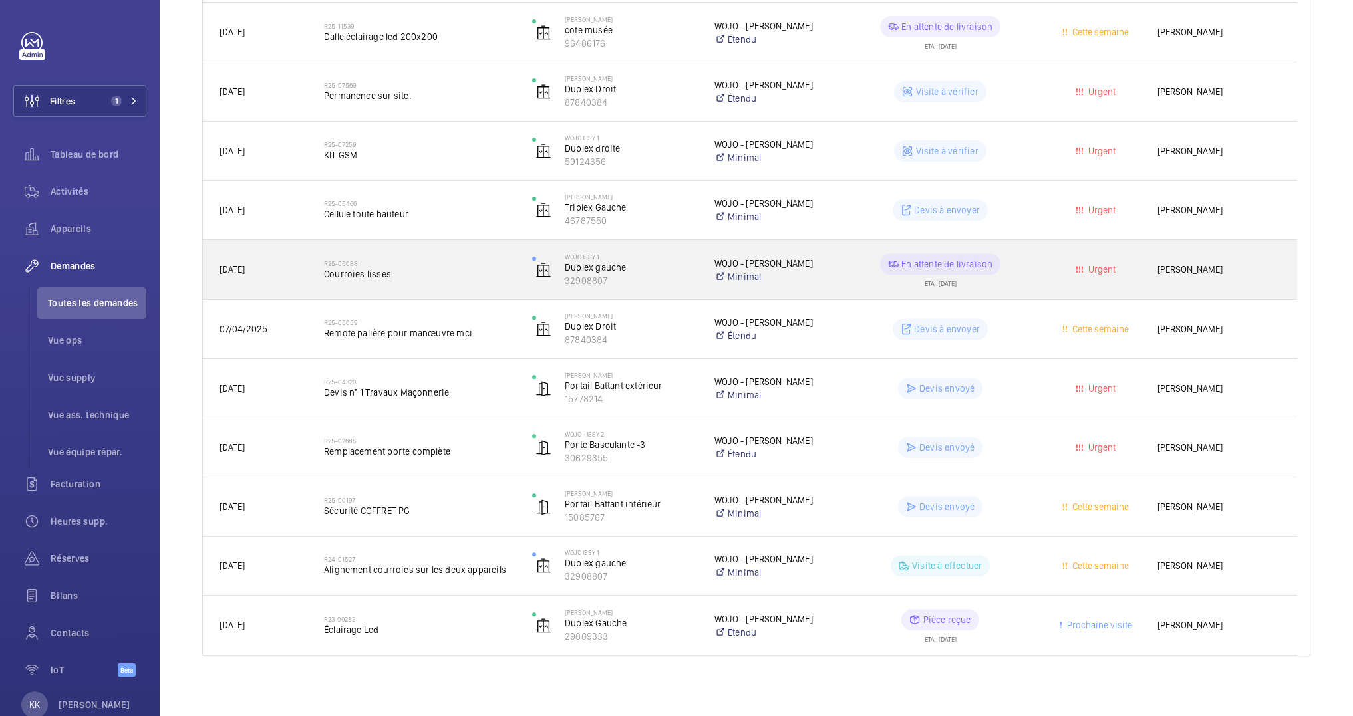
click at [399, 282] on div "R25-05088 Courroies lisses" at bounding box center [419, 270] width 191 height 39
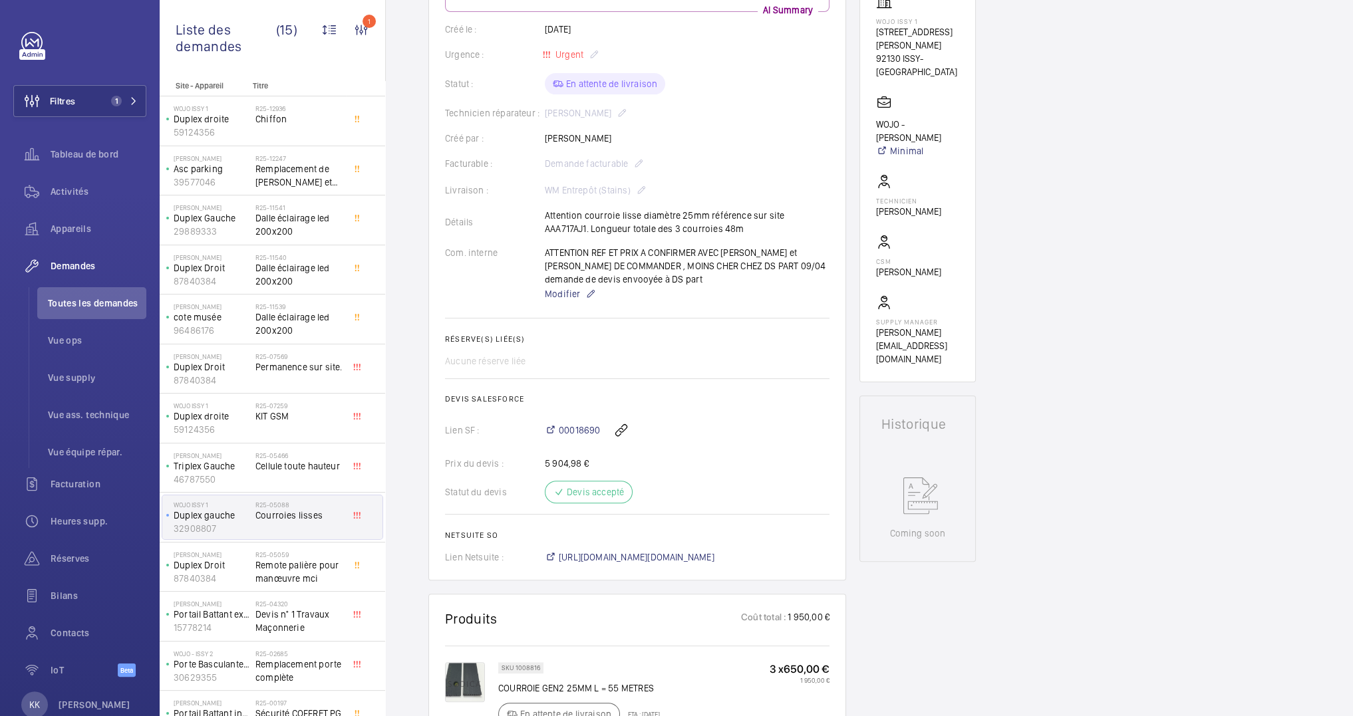
scroll to position [454, 0]
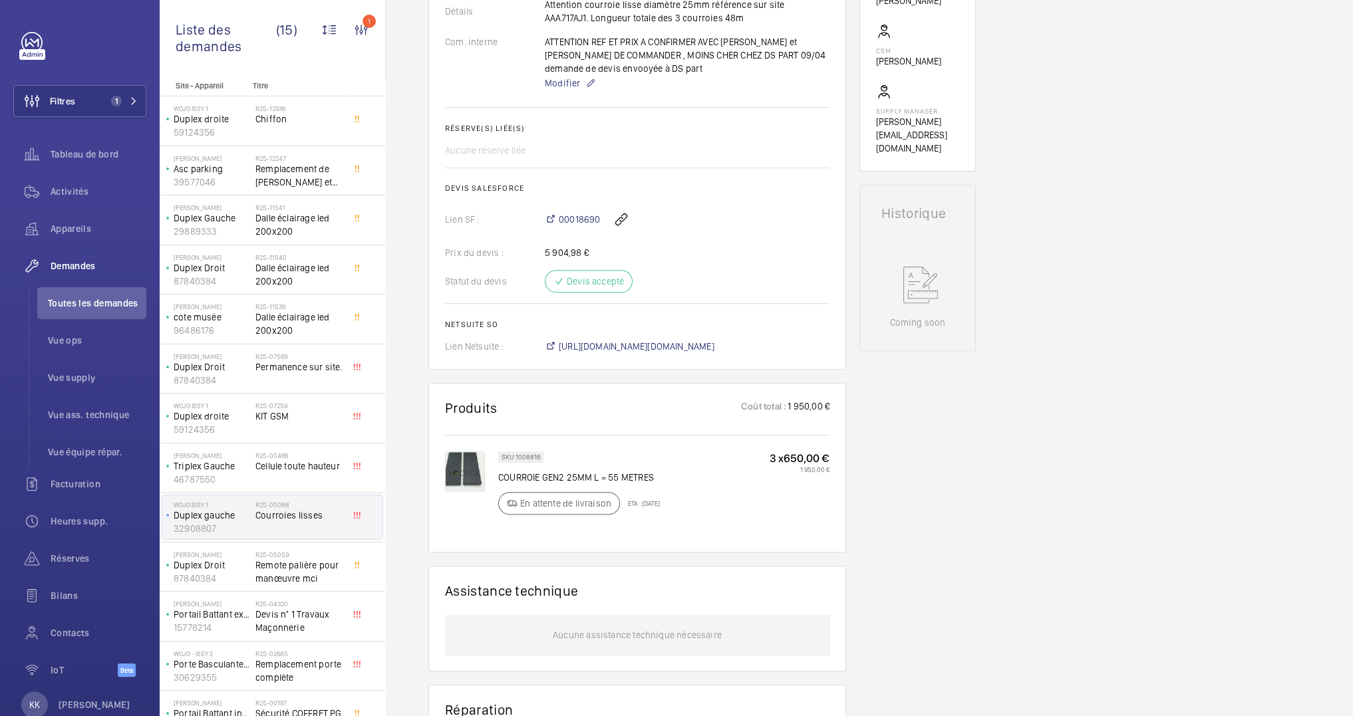
drag, startPoint x: 643, startPoint y: 517, endPoint x: 692, endPoint y: 515, distance: 48.6
click at [692, 515] on div "SKU 1008816 COURROIE GEN2 25MM L = 55 METRES En attente de livraison ETA : 10 o…" at bounding box center [663, 487] width 331 height 71
drag, startPoint x: 681, startPoint y: 514, endPoint x: 624, endPoint y: 513, distance: 56.5
click at [624, 513] on div "SKU 1008816 COURROIE GEN2 25MM L = 55 METRES En attente de livraison ETA : 10 o…" at bounding box center [663, 487] width 331 height 71
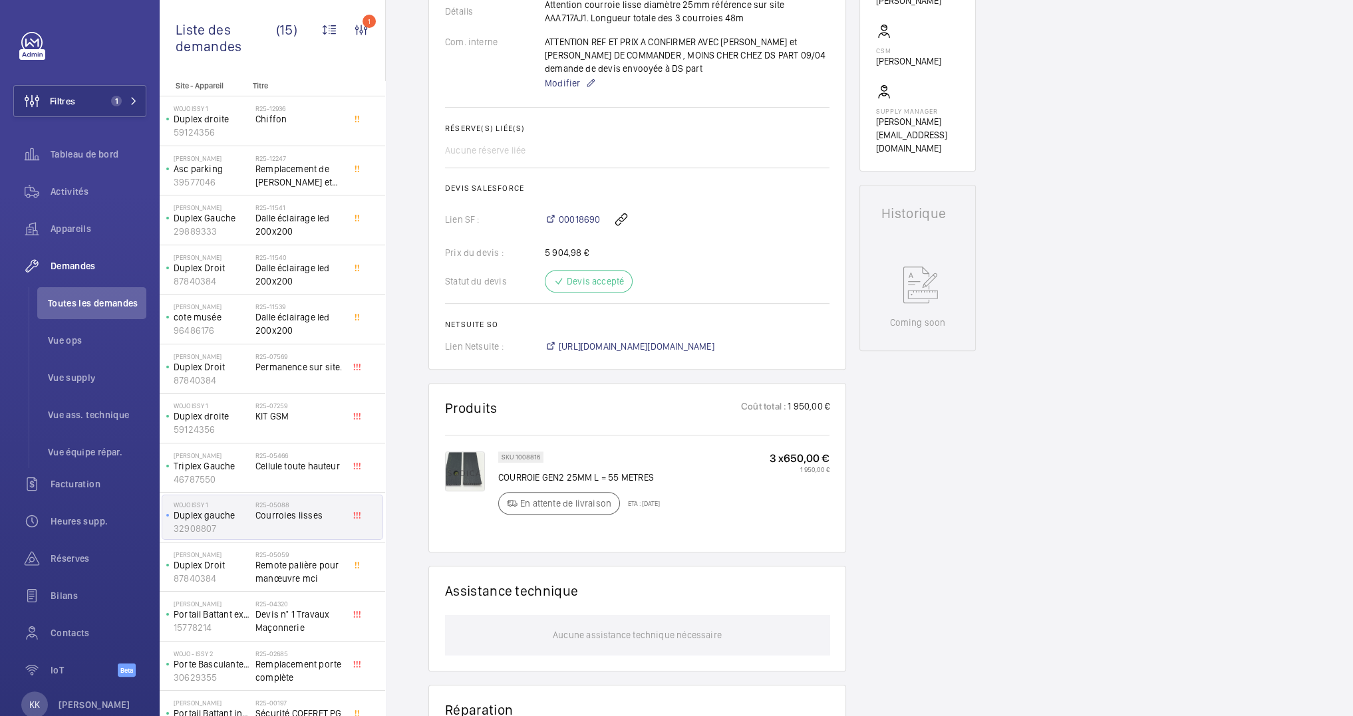
click at [642, 510] on div "En attente de livraison ETA : 10 oct. 2025" at bounding box center [579, 503] width 162 height 23
drag, startPoint x: 630, startPoint y: 515, endPoint x: 676, endPoint y: 516, distance: 45.9
click at [660, 507] on p "ETA : 10 oct. 2025" at bounding box center [640, 503] width 40 height 8
click at [679, 517] on div "SKU 1008816 COURROIE GEN2 25MM L = 55 METRES En attente de livraison ETA : 10 o…" at bounding box center [663, 487] width 331 height 71
drag, startPoint x: 679, startPoint y: 517, endPoint x: 626, endPoint y: 515, distance: 52.5
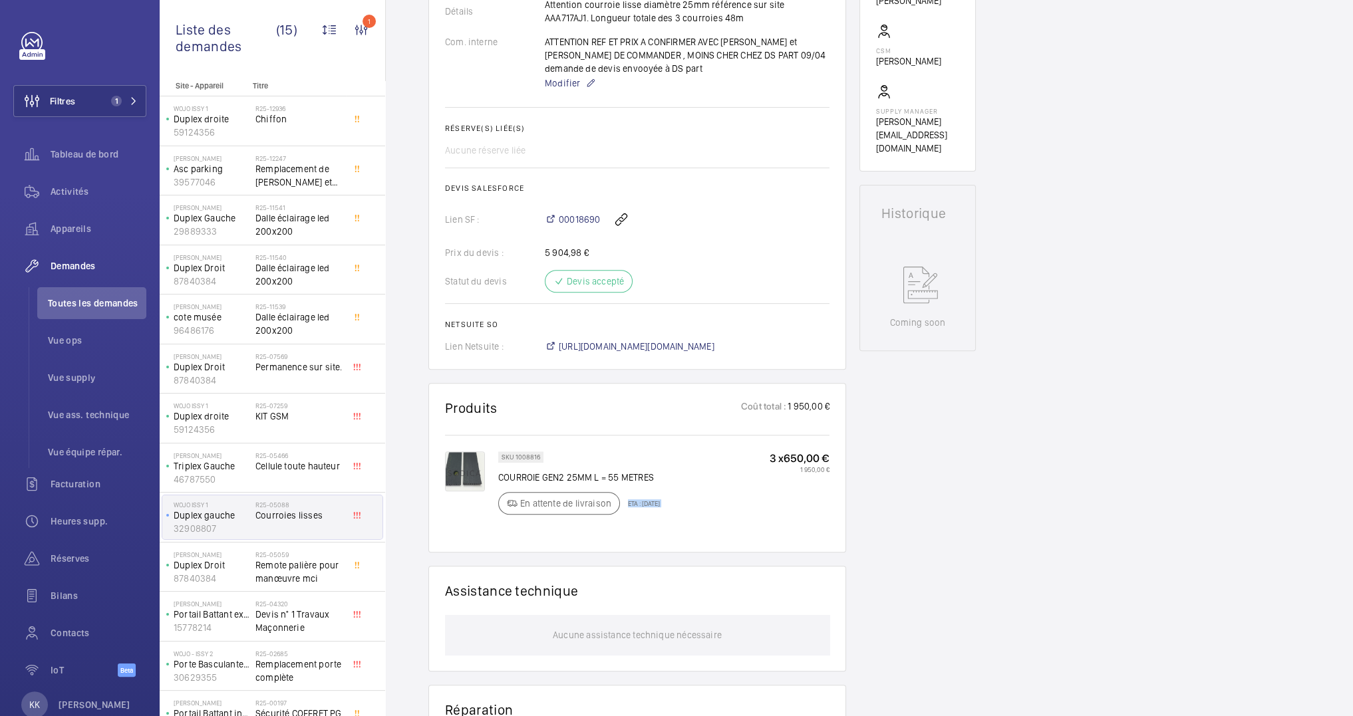
click at [626, 515] on div "SKU 1008816 COURROIE GEN2 25MM L = 55 METRES En attente de livraison ETA : 10 o…" at bounding box center [663, 487] width 331 height 71
